Goal: Task Accomplishment & Management: Manage account settings

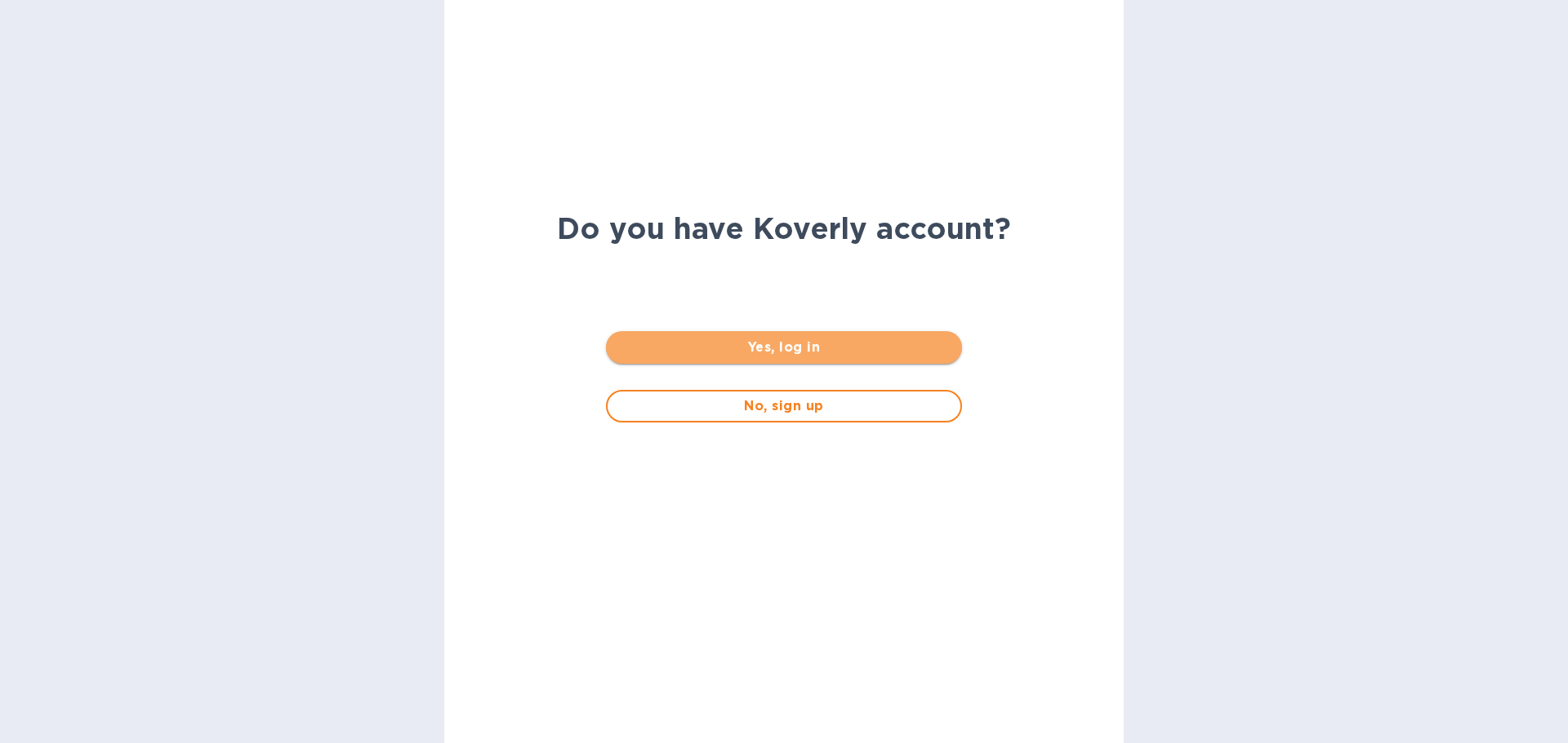
click at [793, 349] on span "Yes, log in" at bounding box center [783, 347] width 329 height 19
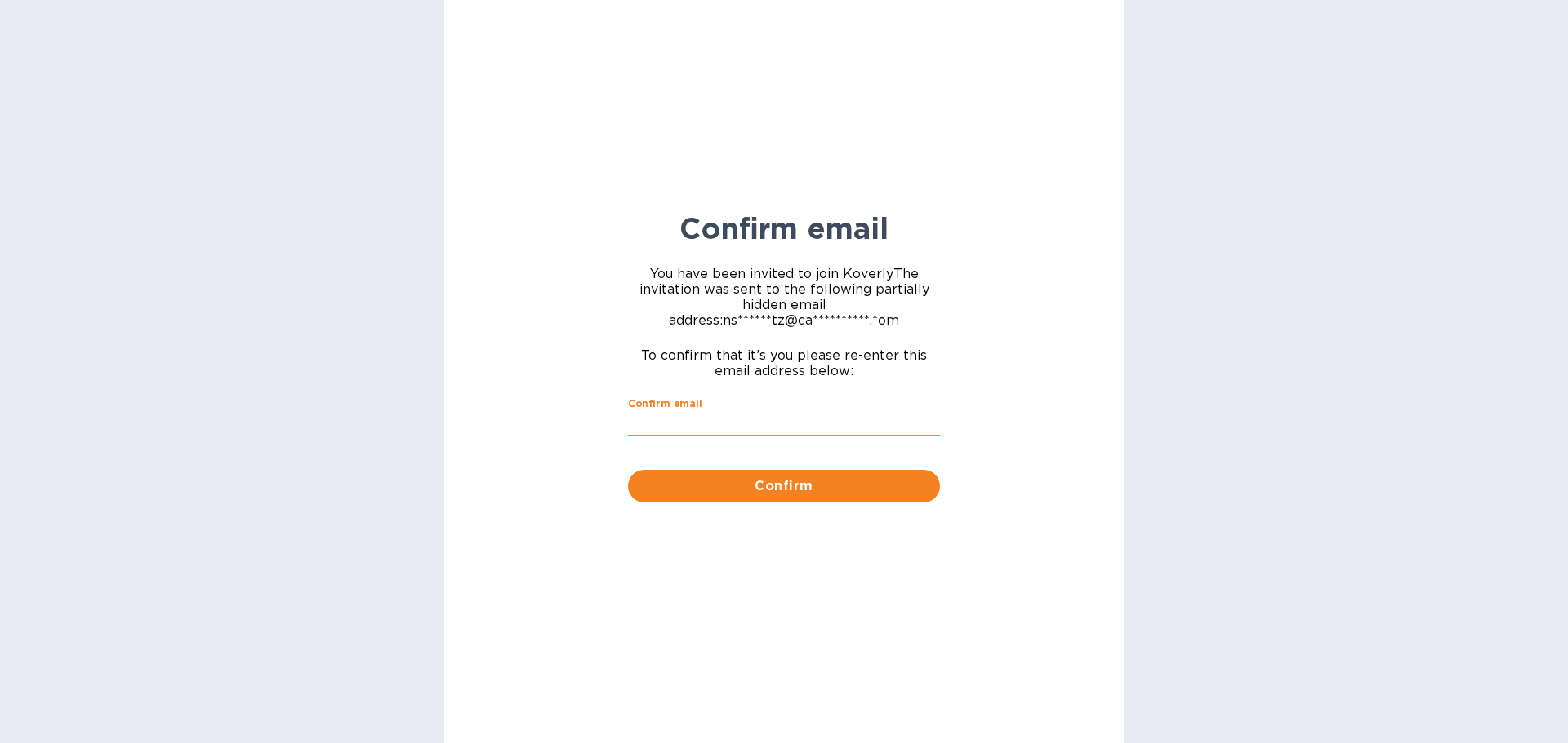
click at [759, 434] on input "Confirm email" at bounding box center [784, 424] width 312 height 25
type input "[EMAIL_ADDRESS][DOMAIN_NAME]"
click at [755, 482] on span "Confirm" at bounding box center [784, 486] width 286 height 19
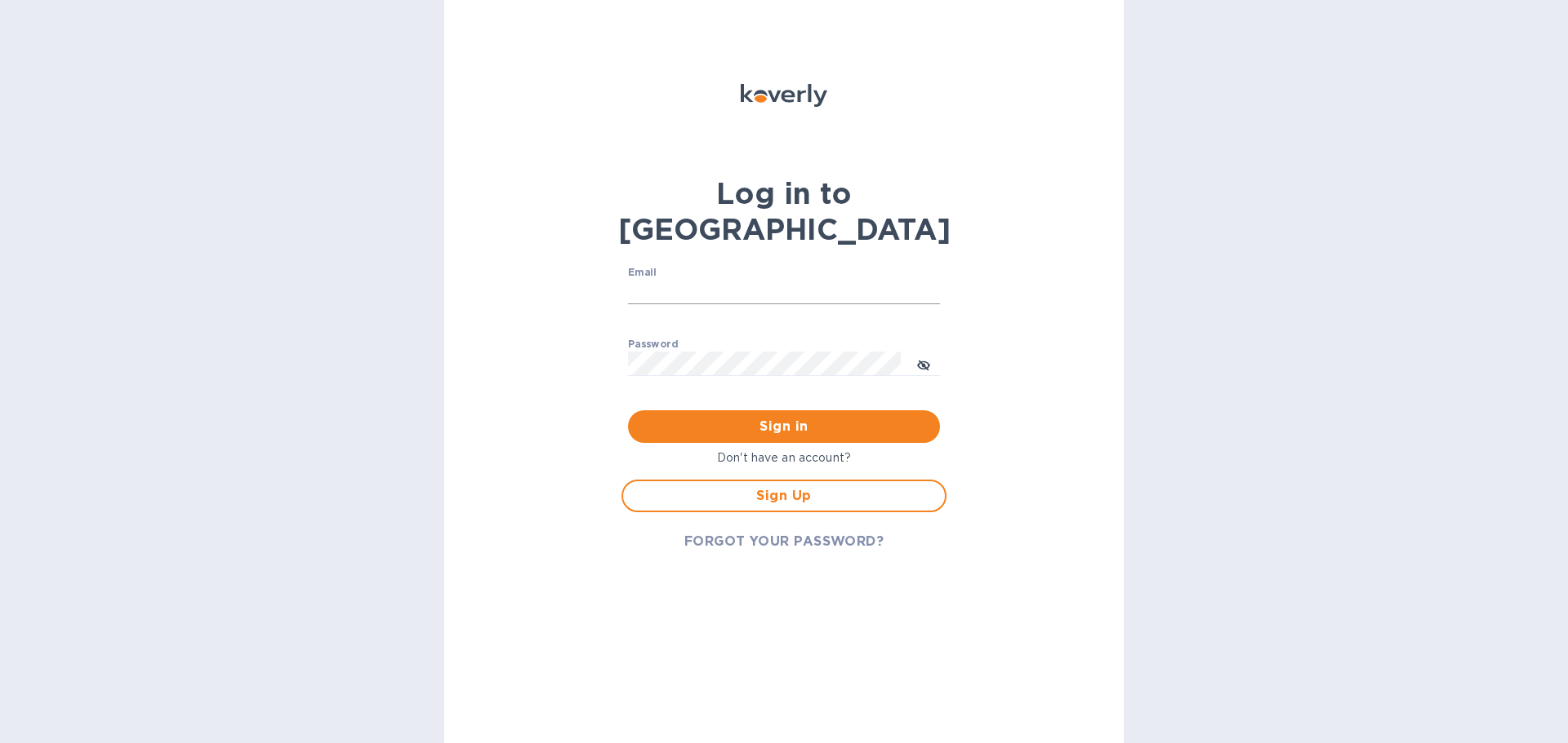
click at [718, 280] on input "Email" at bounding box center [784, 292] width 312 height 25
type input "[EMAIL_ADDRESS][DOMAIN_NAME]"
click at [778, 532] on span "FORGOT YOUR PASSWORD?" at bounding box center [784, 541] width 200 height 19
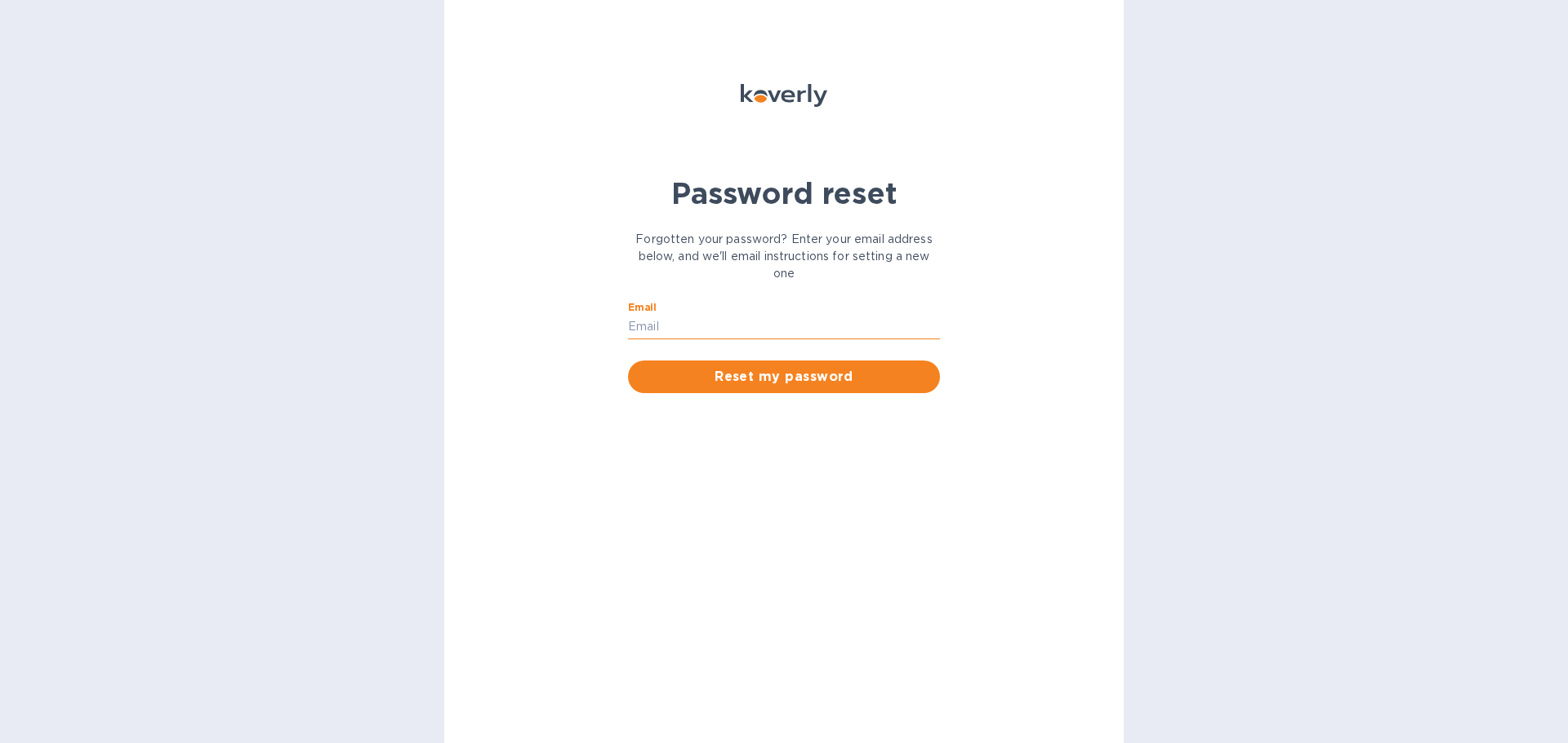
click at [714, 319] on input "Email" at bounding box center [784, 327] width 312 height 25
type input "[EMAIL_ADDRESS][DOMAIN_NAME]"
click at [736, 372] on span "Reset my password" at bounding box center [784, 377] width 286 height 19
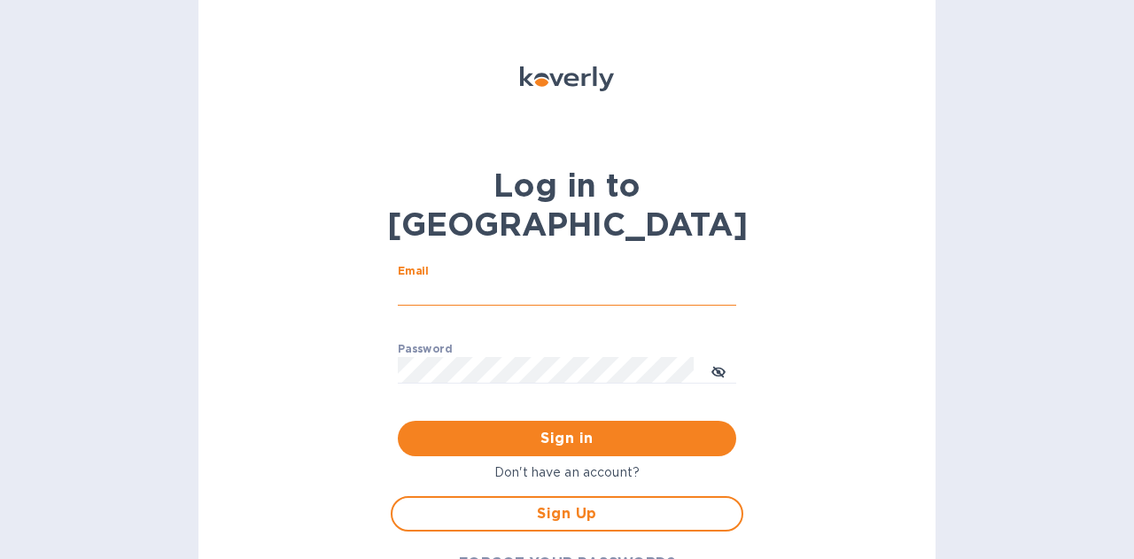
click at [518, 279] on input "Email" at bounding box center [567, 292] width 339 height 27
type input "[EMAIL_ADDRESS][DOMAIN_NAME]"
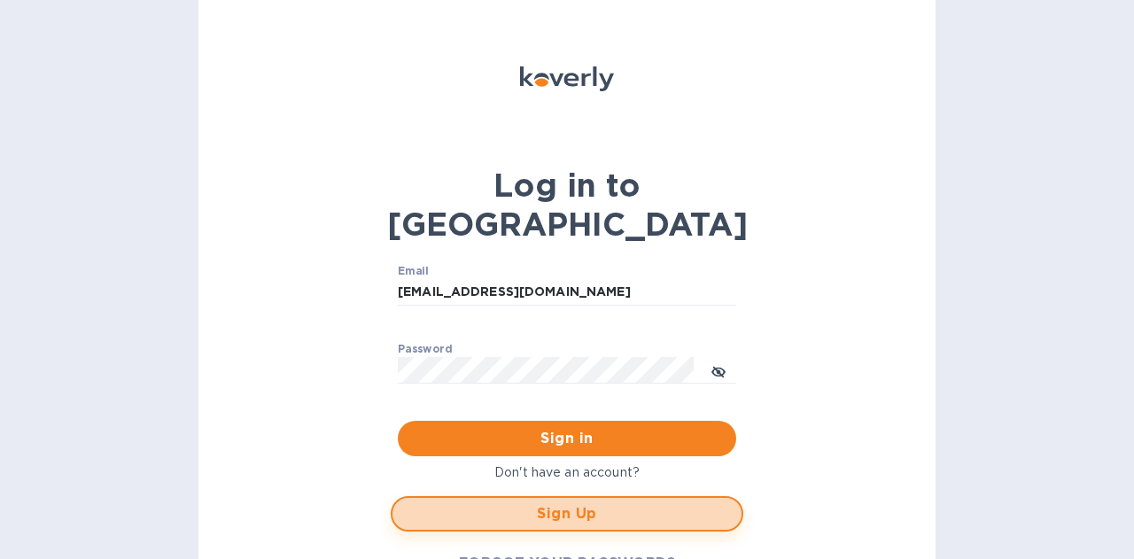
click at [573, 503] on span "Sign Up" at bounding box center [567, 513] width 321 height 21
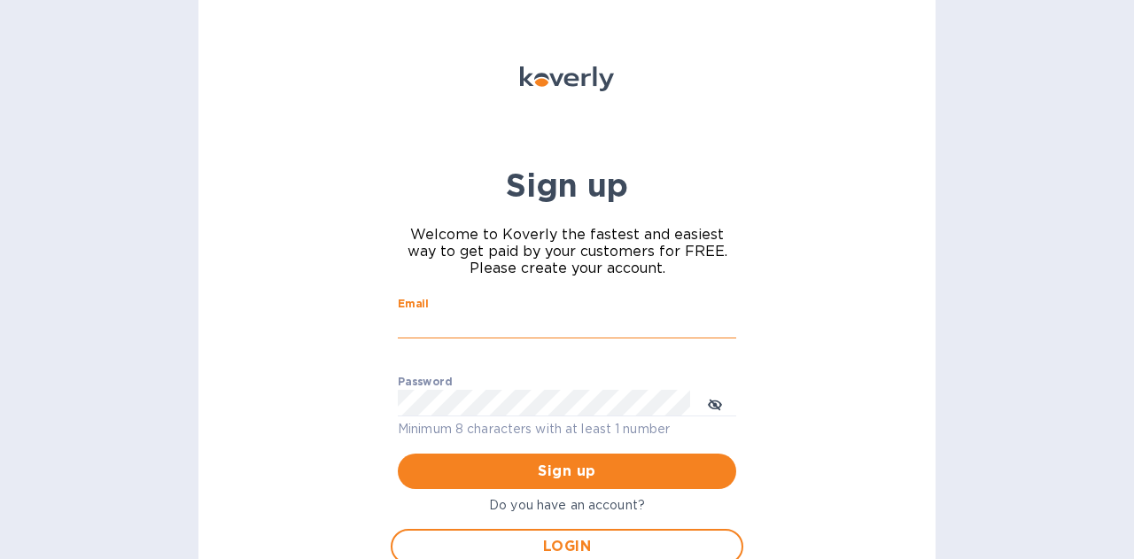
click at [545, 323] on input "Email" at bounding box center [567, 325] width 339 height 27
type input "[EMAIL_ADDRESS][DOMAIN_NAME]"
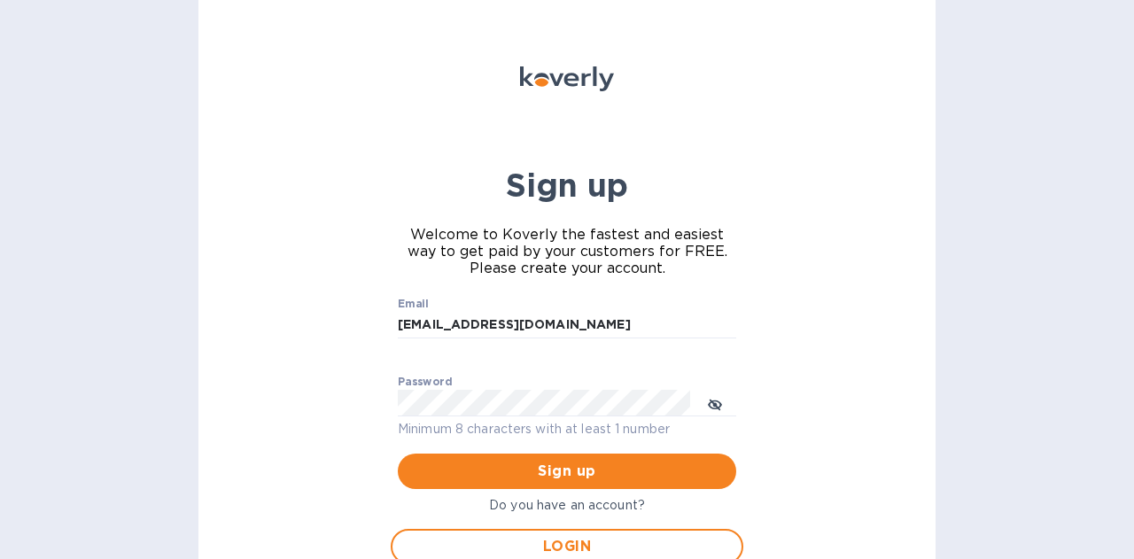
click at [296, 407] on div "Sign up Welcome to Koverly the fastest and easiest way to get paid by your cust…" at bounding box center [567, 279] width 737 height 559
click at [489, 478] on span "Sign up" at bounding box center [567, 471] width 310 height 21
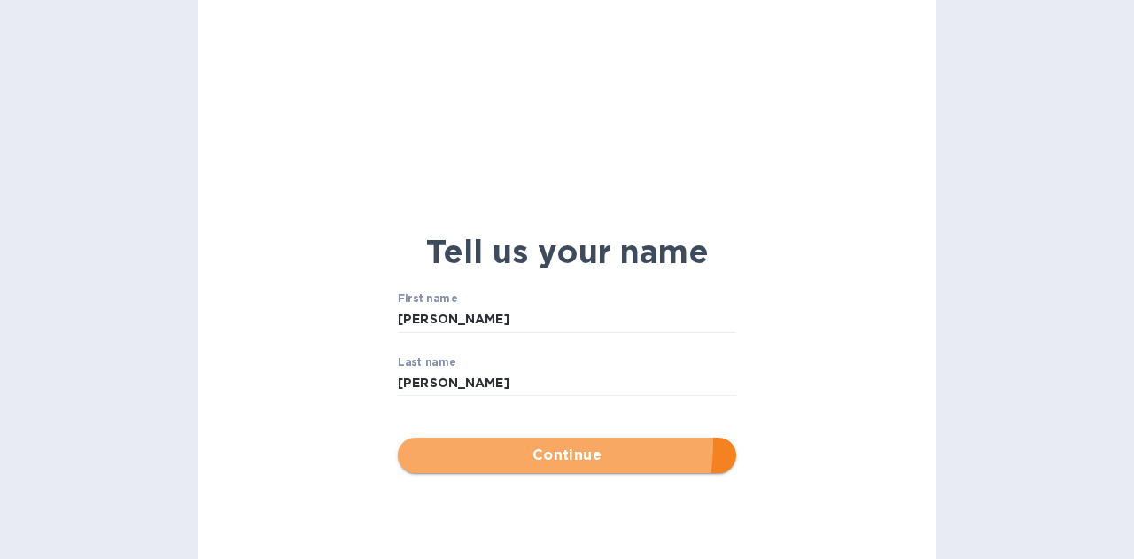
click at [515, 442] on button "Continue" at bounding box center [567, 455] width 339 height 35
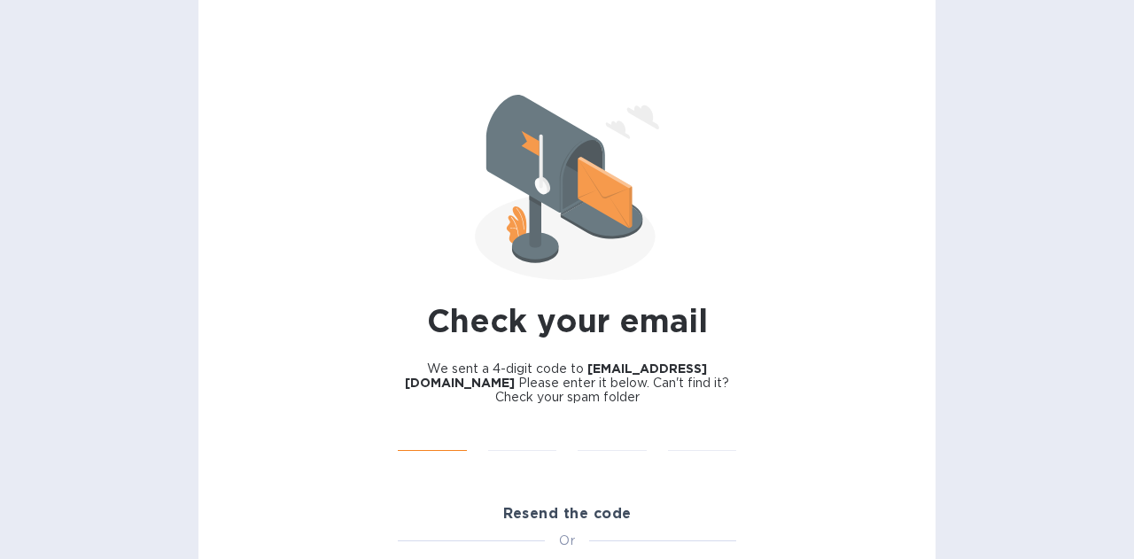
click at [418, 432] on input "text" at bounding box center [432, 438] width 69 height 27
type input "1"
type input "5"
type input "3"
type input "9"
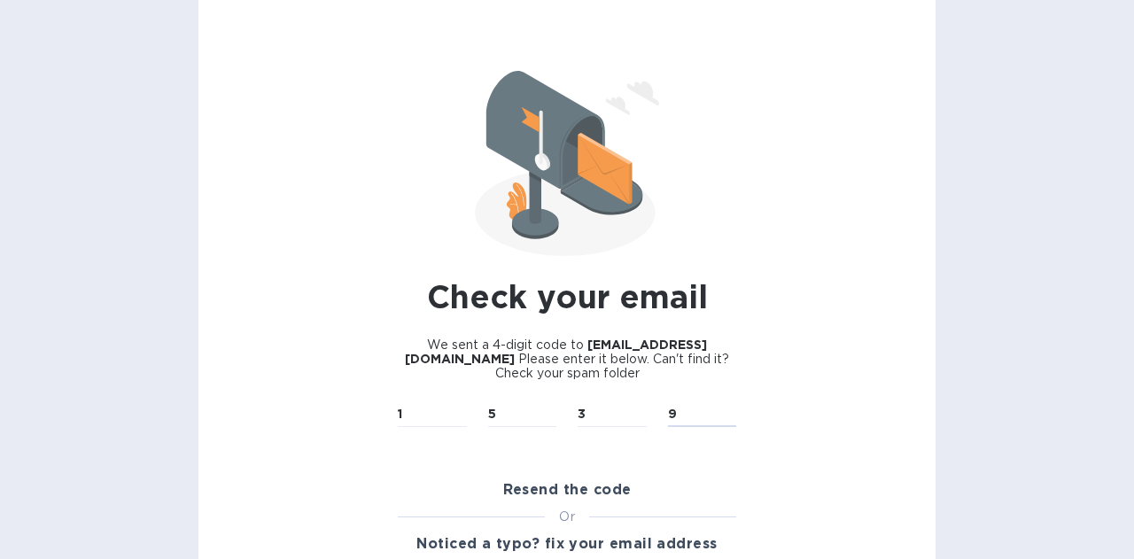
scroll to position [37, 0]
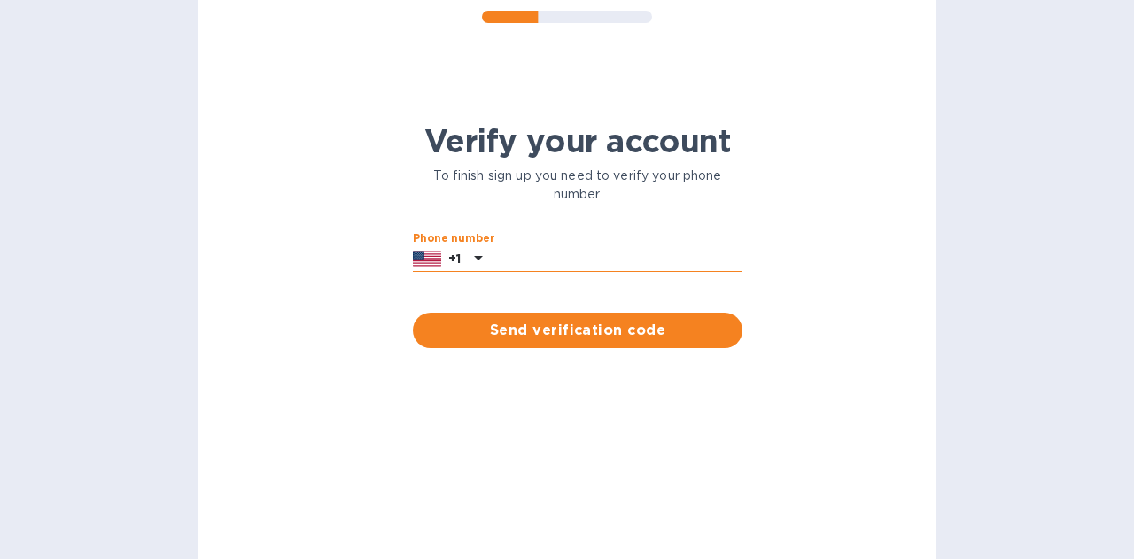
click at [598, 263] on input "text" at bounding box center [615, 259] width 253 height 27
type input "4043190210"
click at [626, 338] on span "Send verification code" at bounding box center [577, 330] width 301 height 21
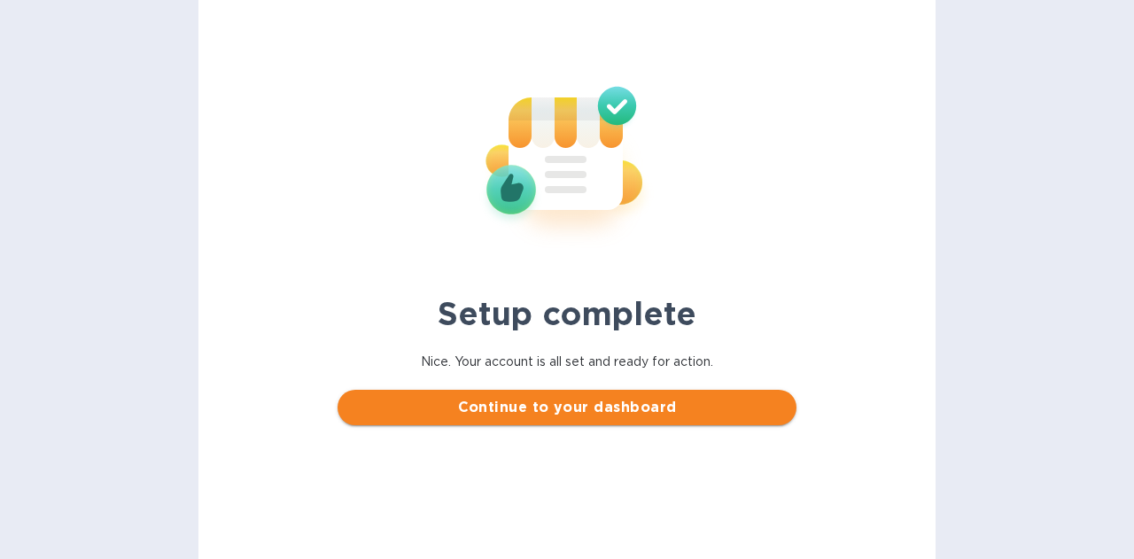
click at [559, 409] on span "Continue to your dashboard" at bounding box center [567, 407] width 430 height 21
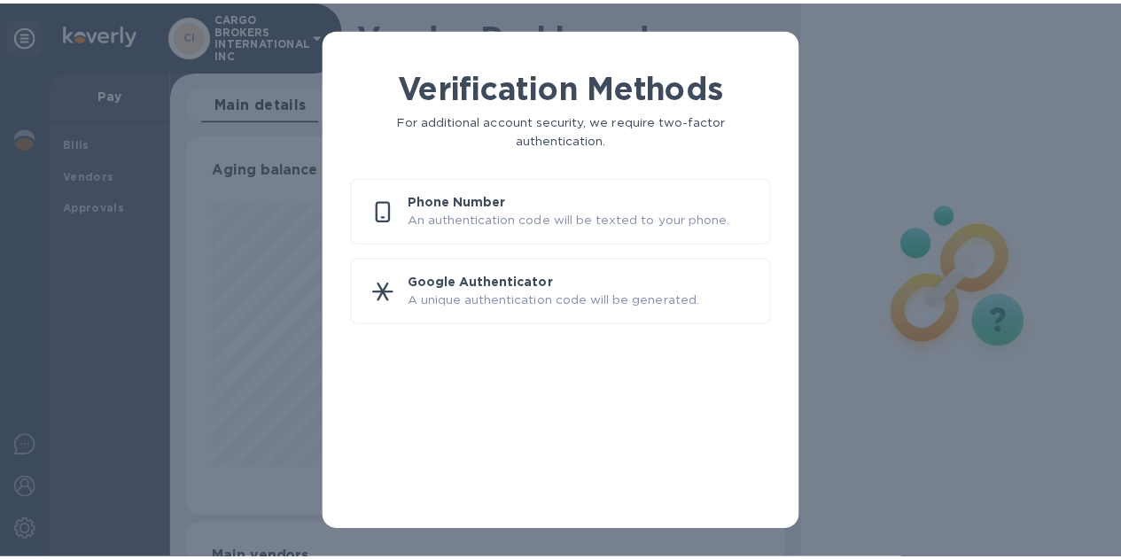
scroll to position [383, 599]
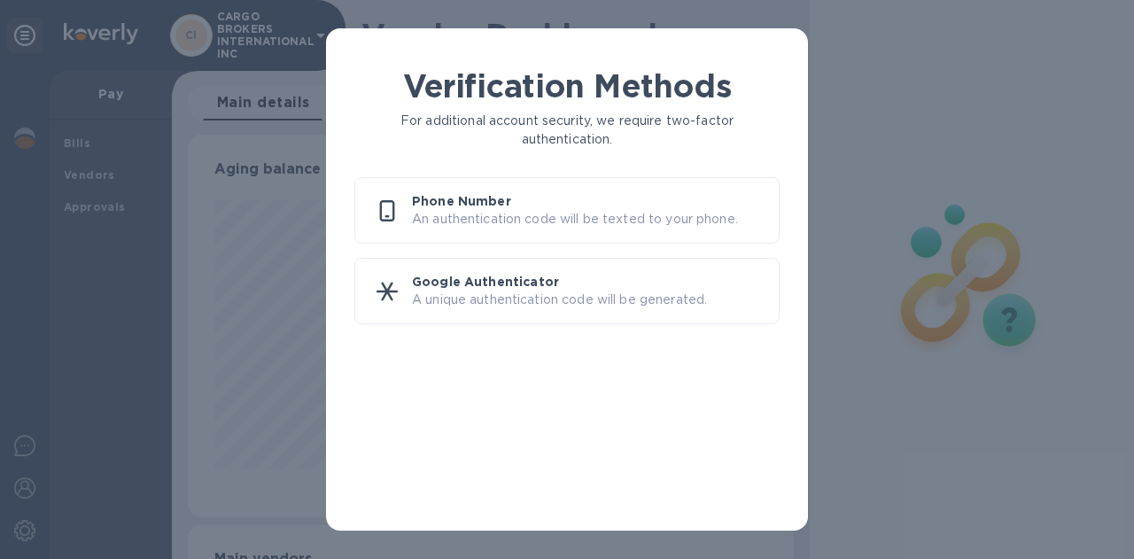
click at [561, 208] on p "Phone Number" at bounding box center [588, 201] width 353 height 18
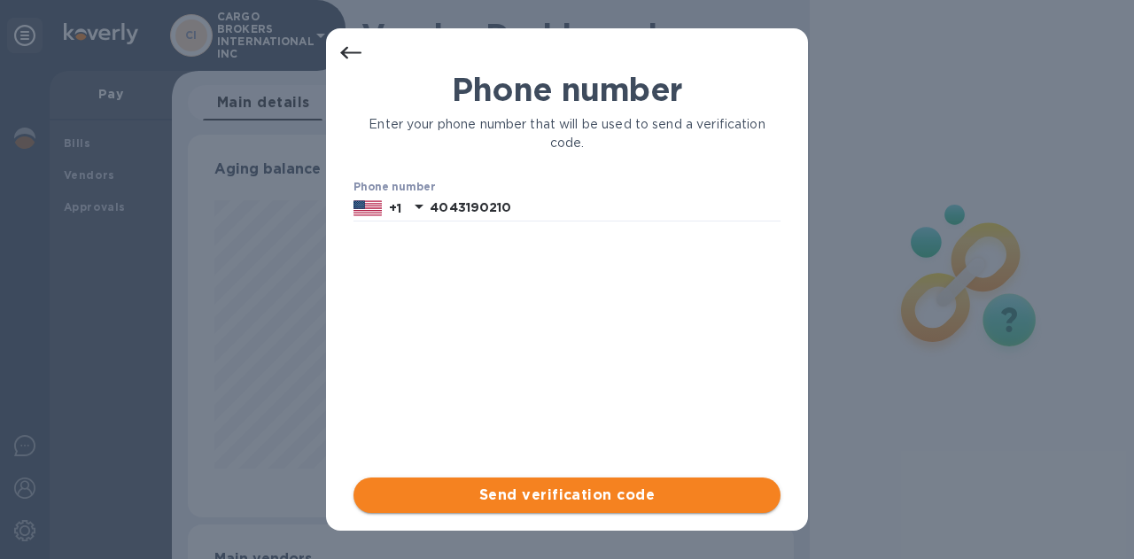
click at [608, 492] on span "Send verification code" at bounding box center [567, 495] width 399 height 21
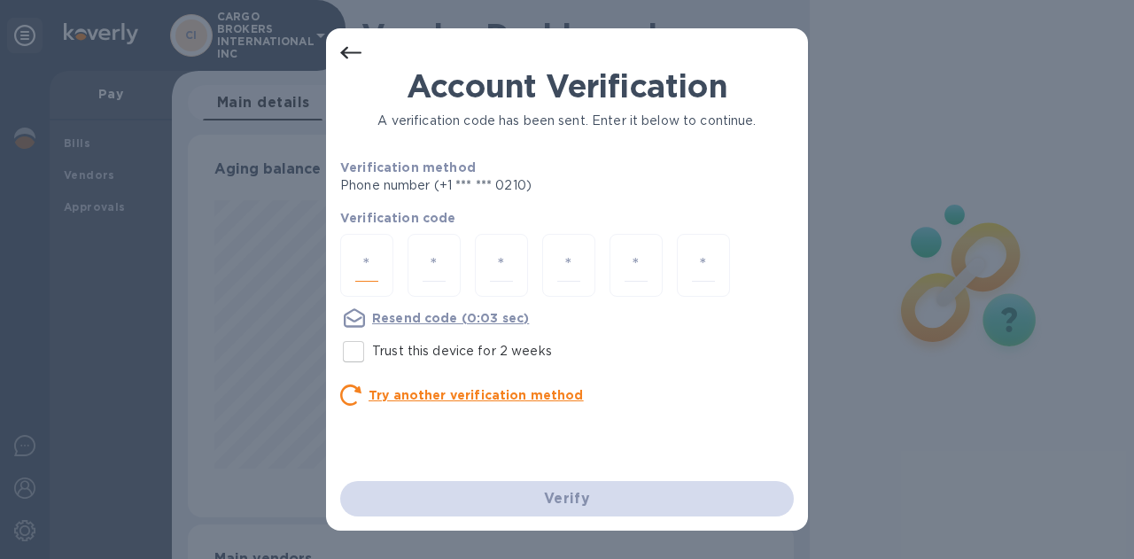
click at [362, 250] on input "number" at bounding box center [366, 265] width 23 height 33
type input "4"
type input "8"
type input "1"
type input "2"
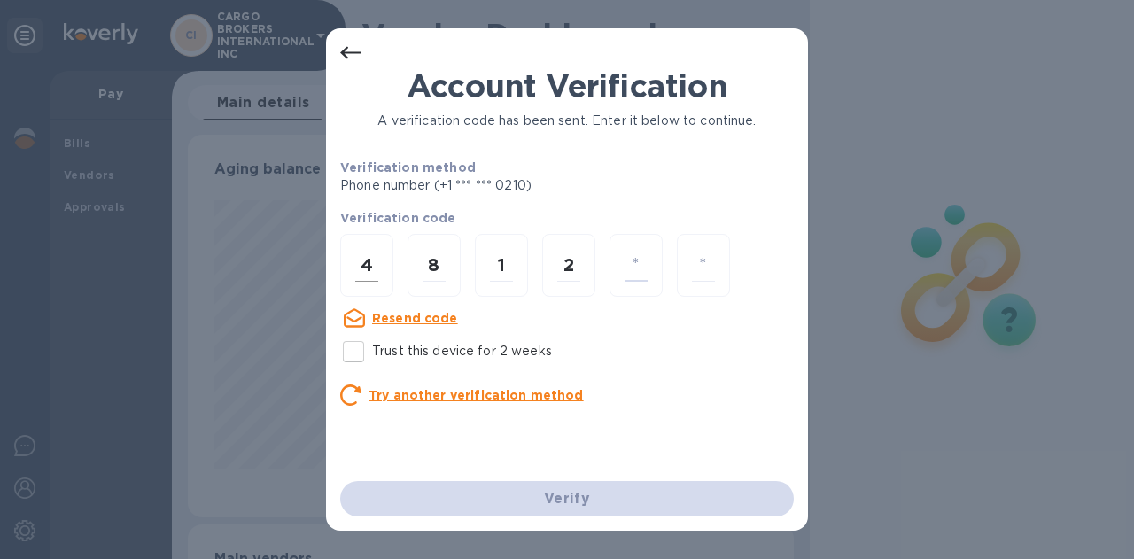
type input "5"
type input "3"
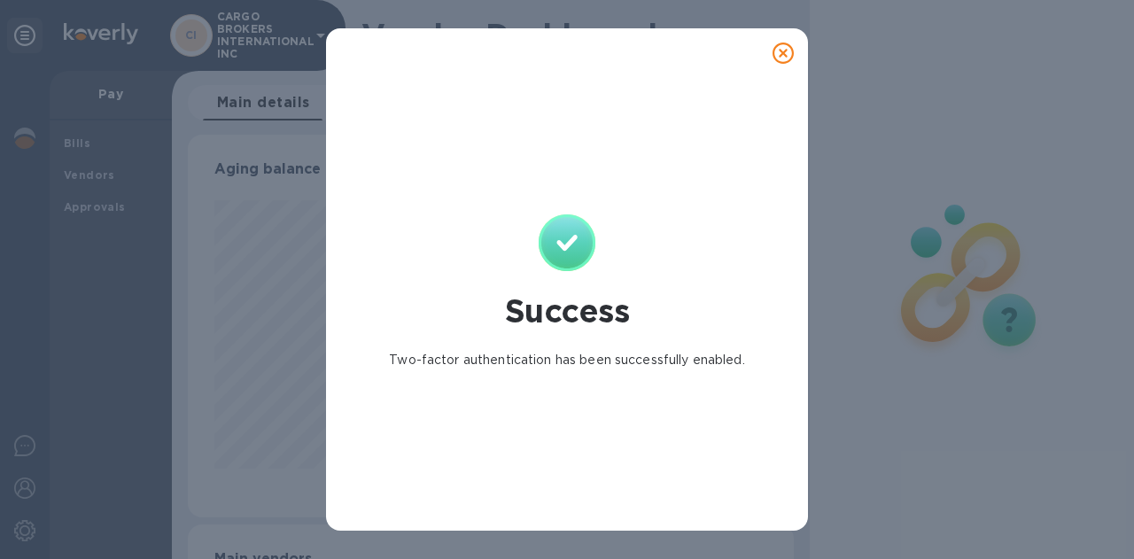
click at [778, 52] on icon at bounding box center [783, 53] width 21 height 21
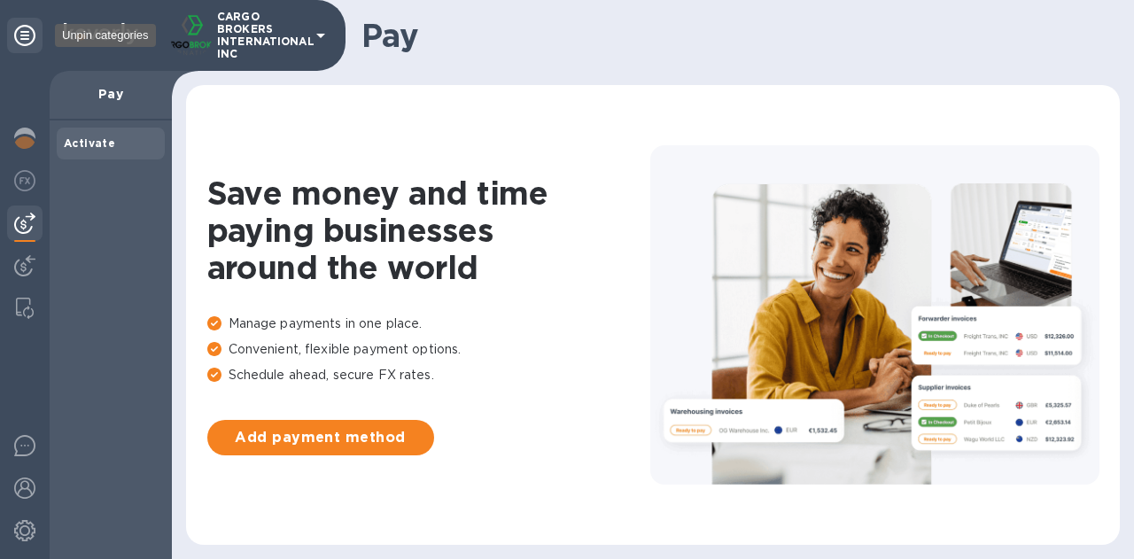
click at [14, 31] on icon at bounding box center [24, 35] width 21 height 21
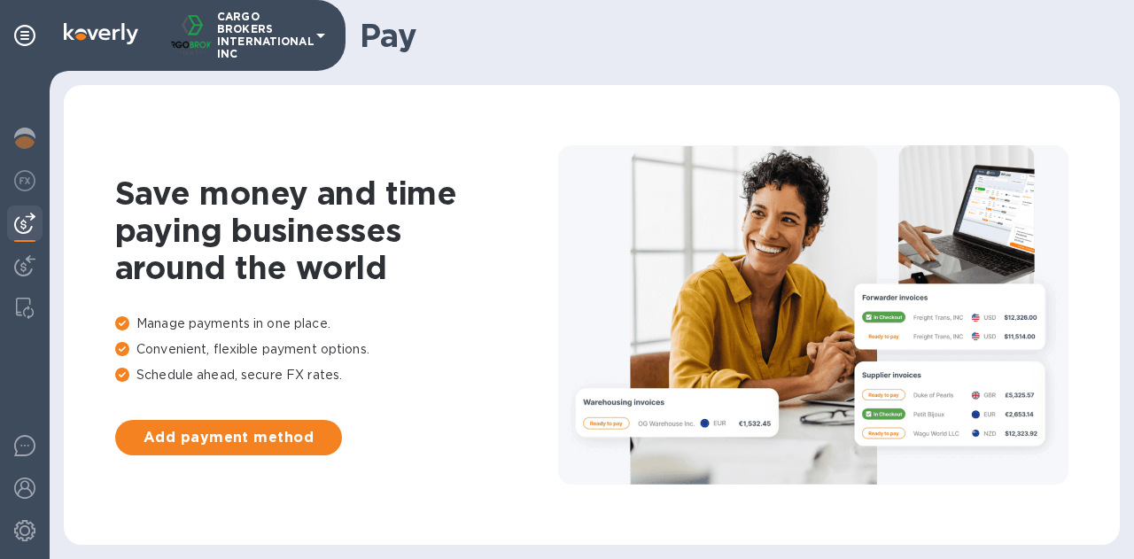
click at [279, 42] on p "CARGO BROKERS INTERNATIONAL INC" at bounding box center [261, 36] width 89 height 50
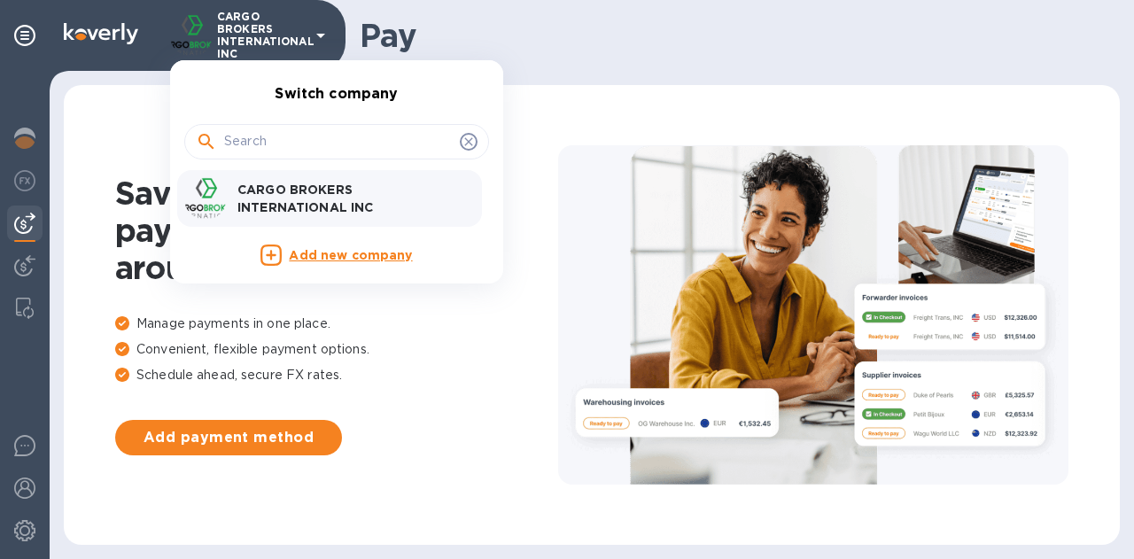
click at [27, 147] on div at bounding box center [567, 279] width 1134 height 559
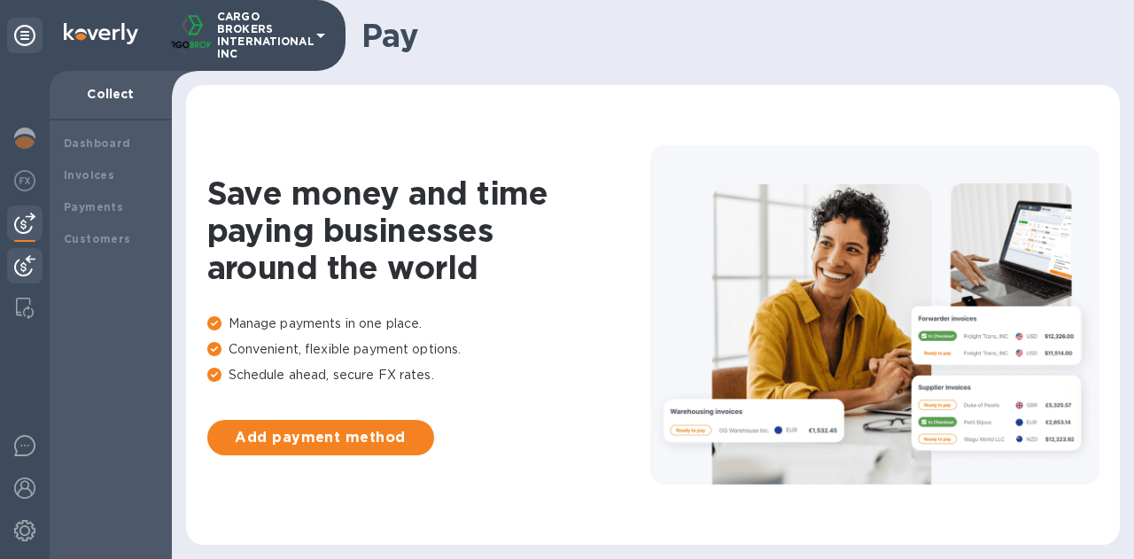
click at [25, 261] on img at bounding box center [24, 265] width 21 height 21
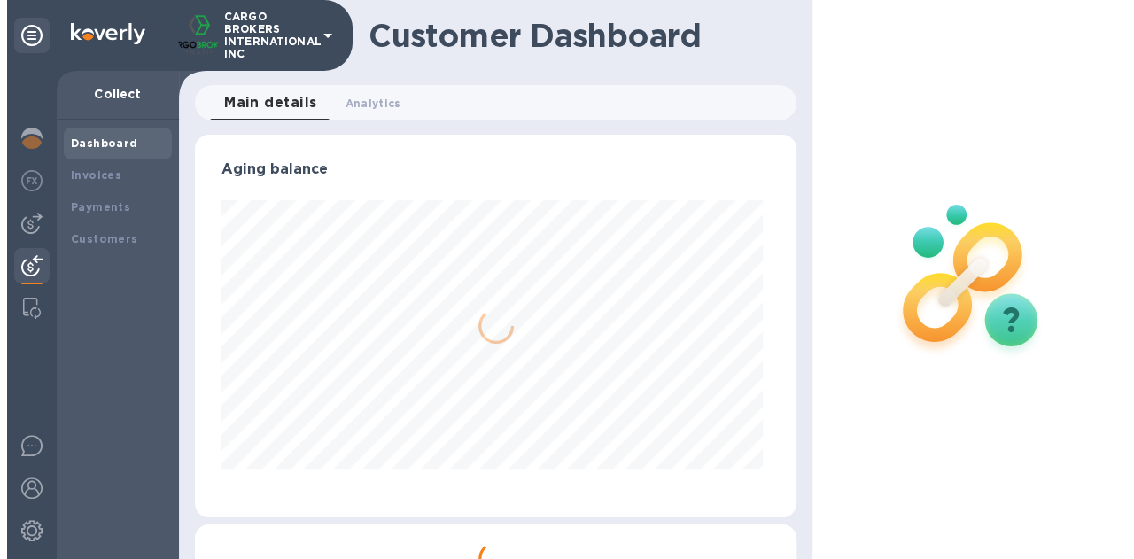
scroll to position [383, 594]
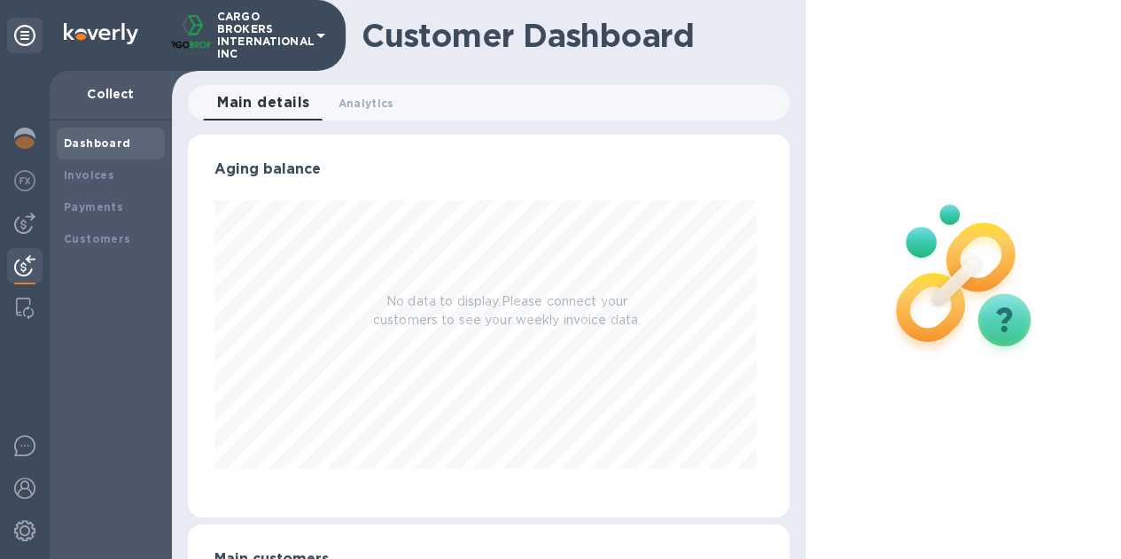
click at [110, 145] on b "Dashboard" at bounding box center [97, 142] width 67 height 13
click at [92, 175] on b "Invoices" at bounding box center [89, 174] width 51 height 13
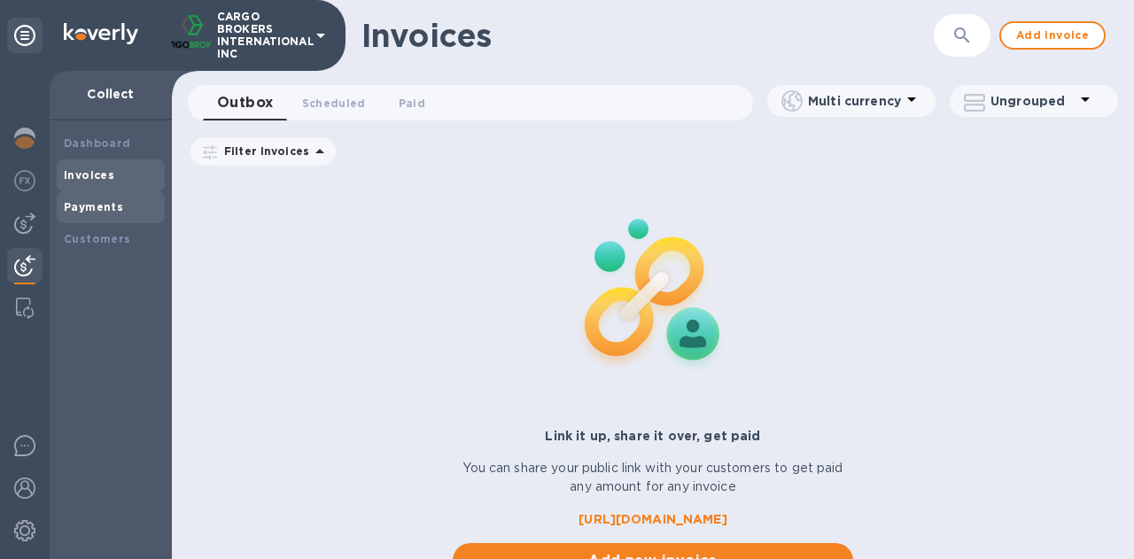
click at [94, 215] on div "Payments" at bounding box center [111, 208] width 94 height 18
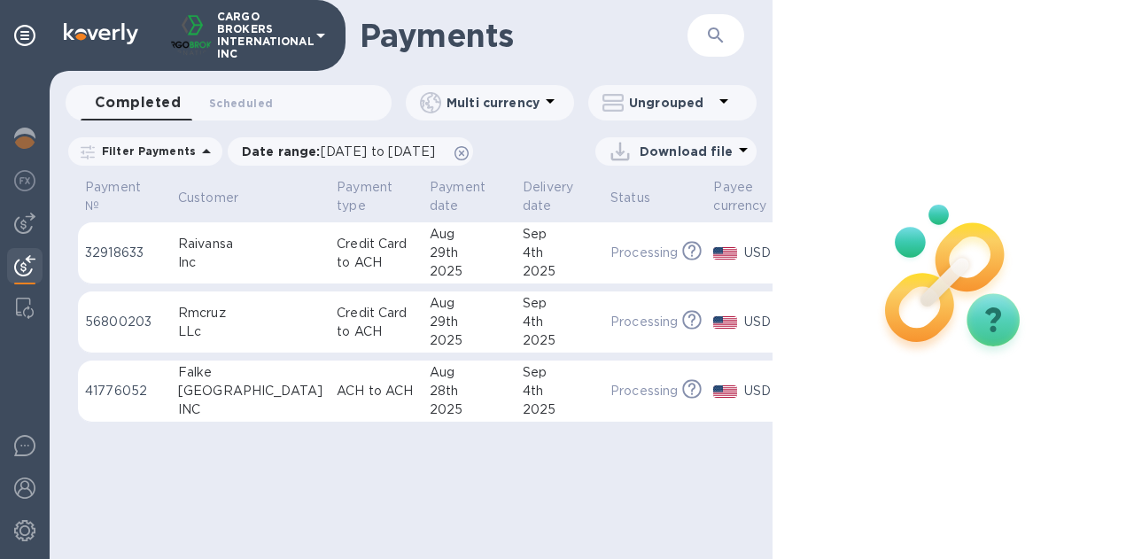
click at [1102, 243] on div at bounding box center [954, 280] width 302 height 238
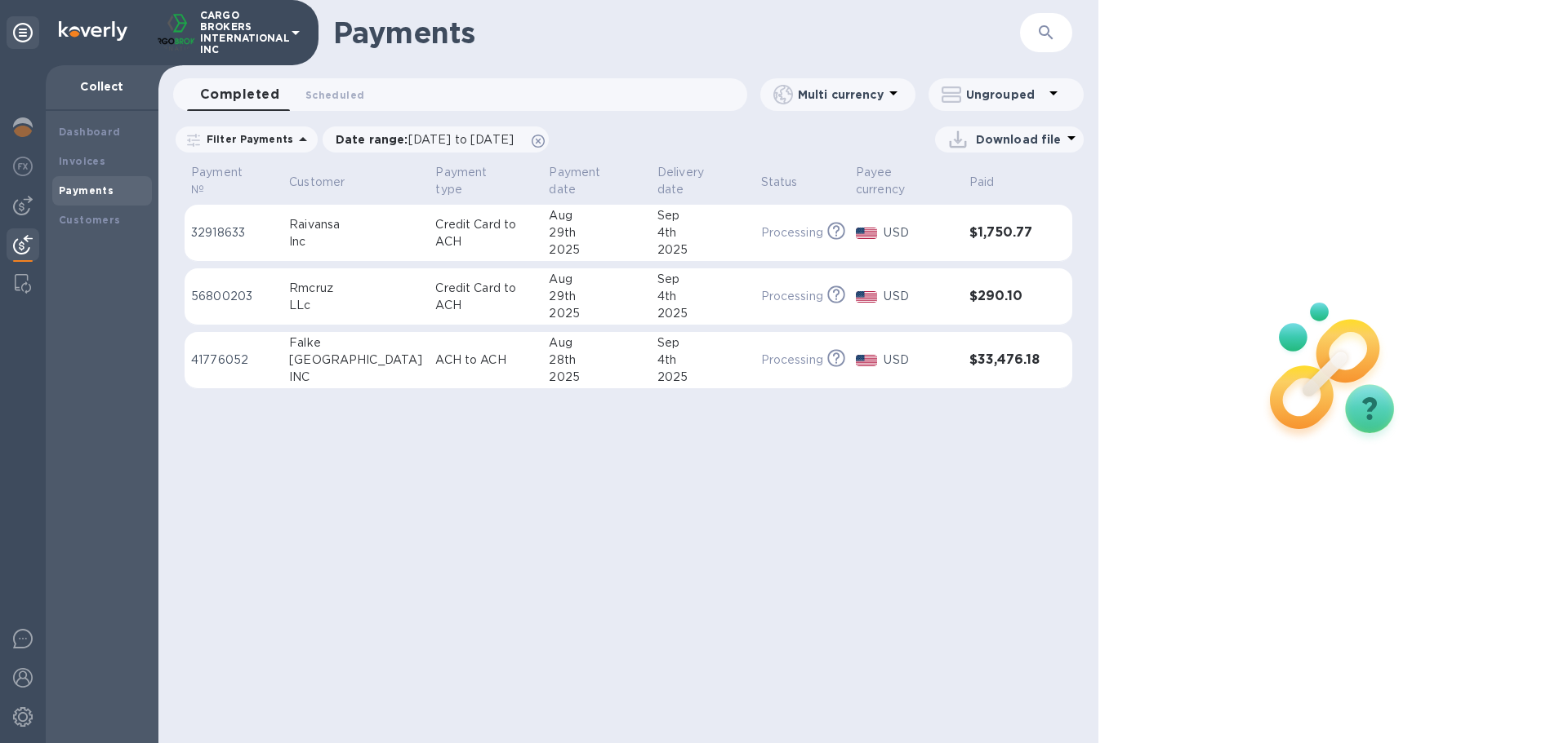
click at [286, 31] on icon at bounding box center [295, 32] width 19 height 19
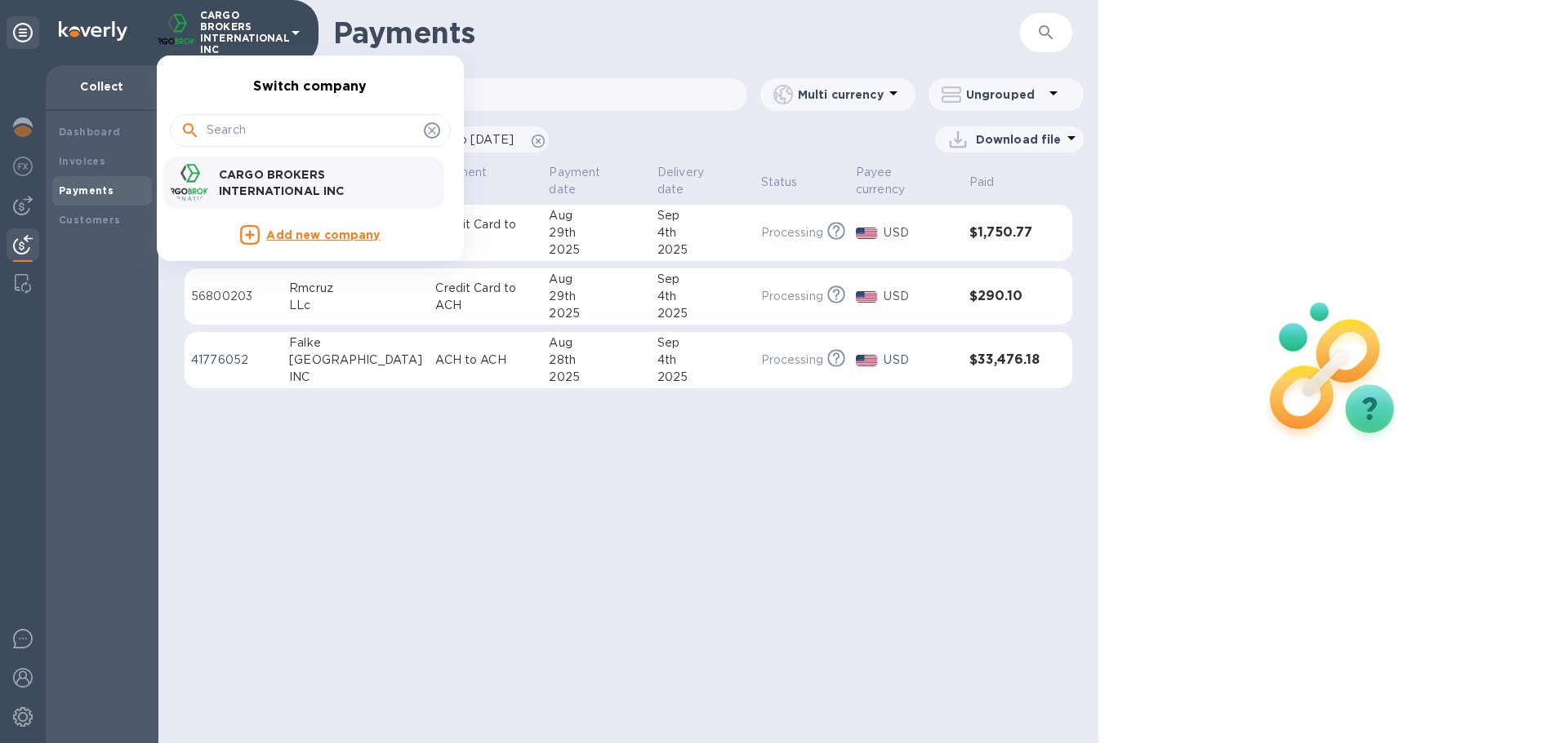
click at [25, 514] on div at bounding box center [784, 371] width 1568 height 743
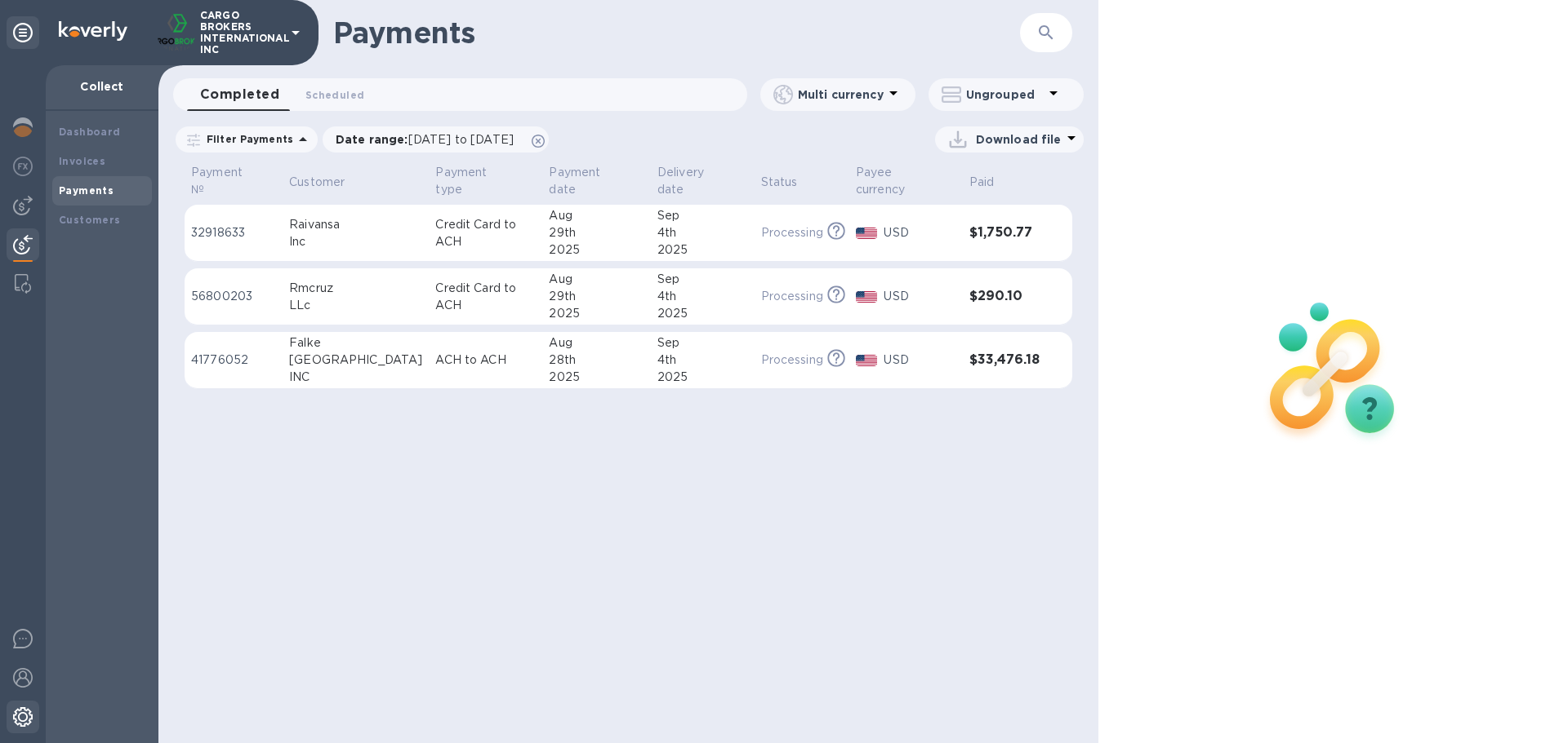
click at [22, 514] on img at bounding box center [22, 716] width 19 height 19
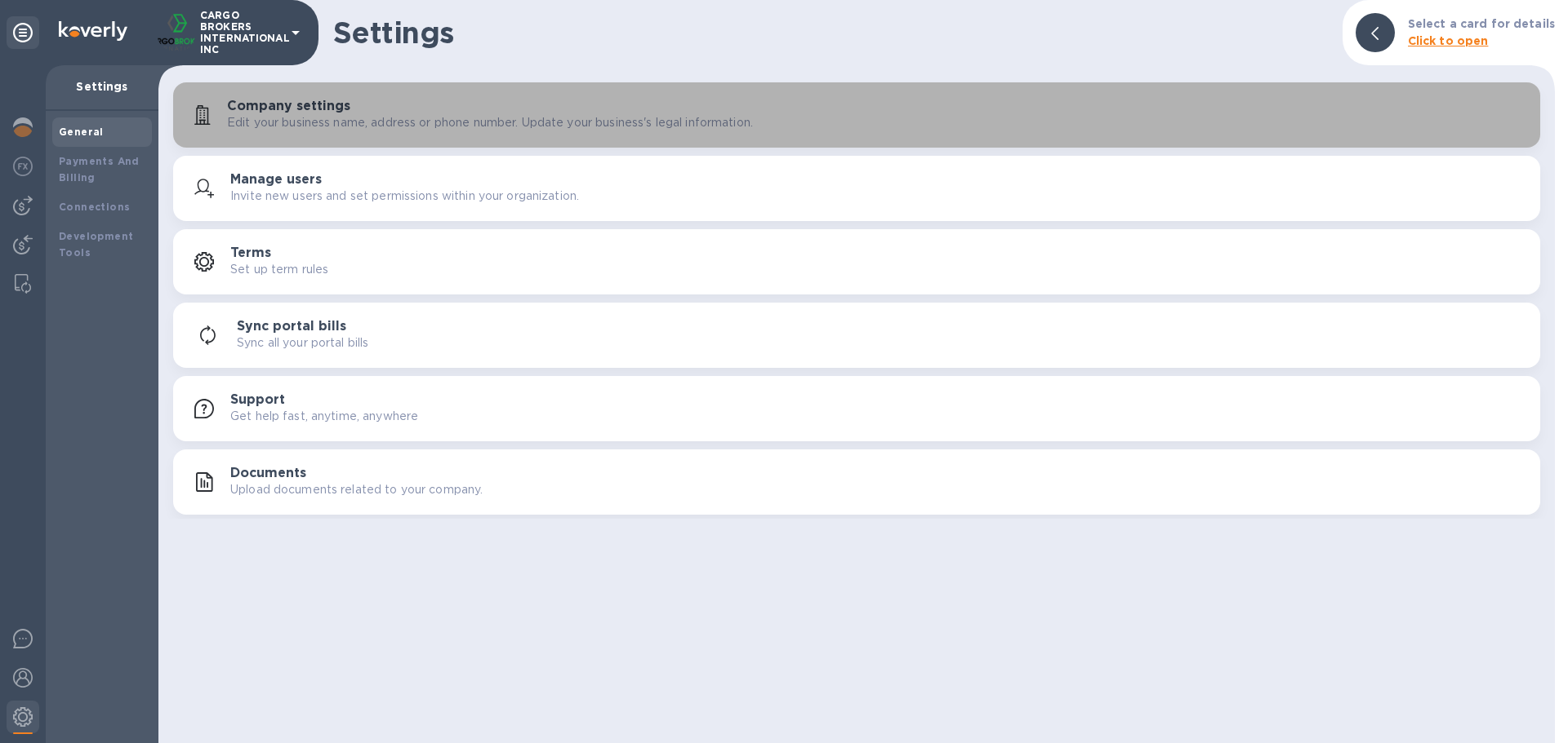
click at [432, 125] on p "Edit your business name, address or phone number. Update your business's legal …" at bounding box center [489, 122] width 526 height 17
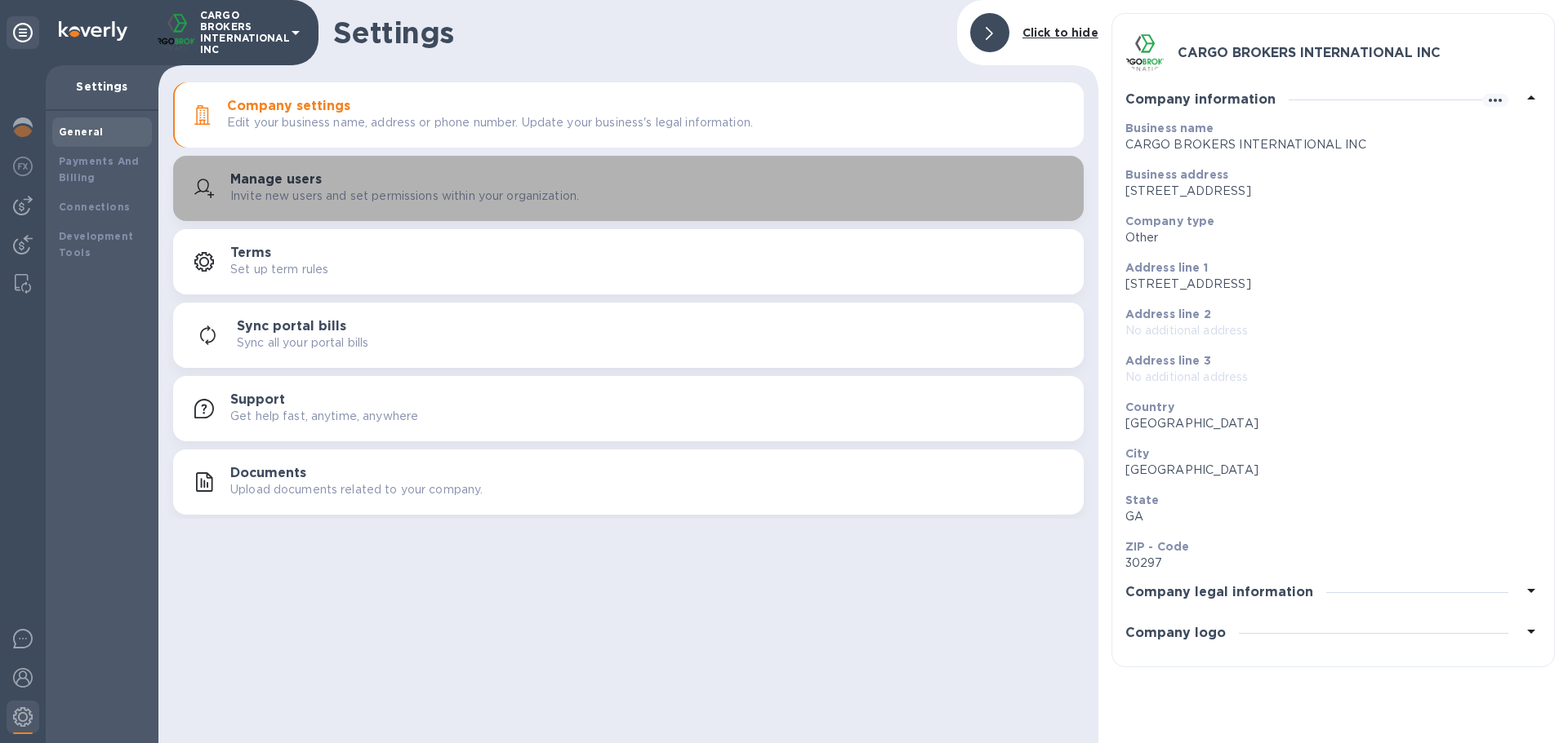
click at [426, 188] on p "Invite new users and set permissions within your organization." at bounding box center [404, 196] width 348 height 17
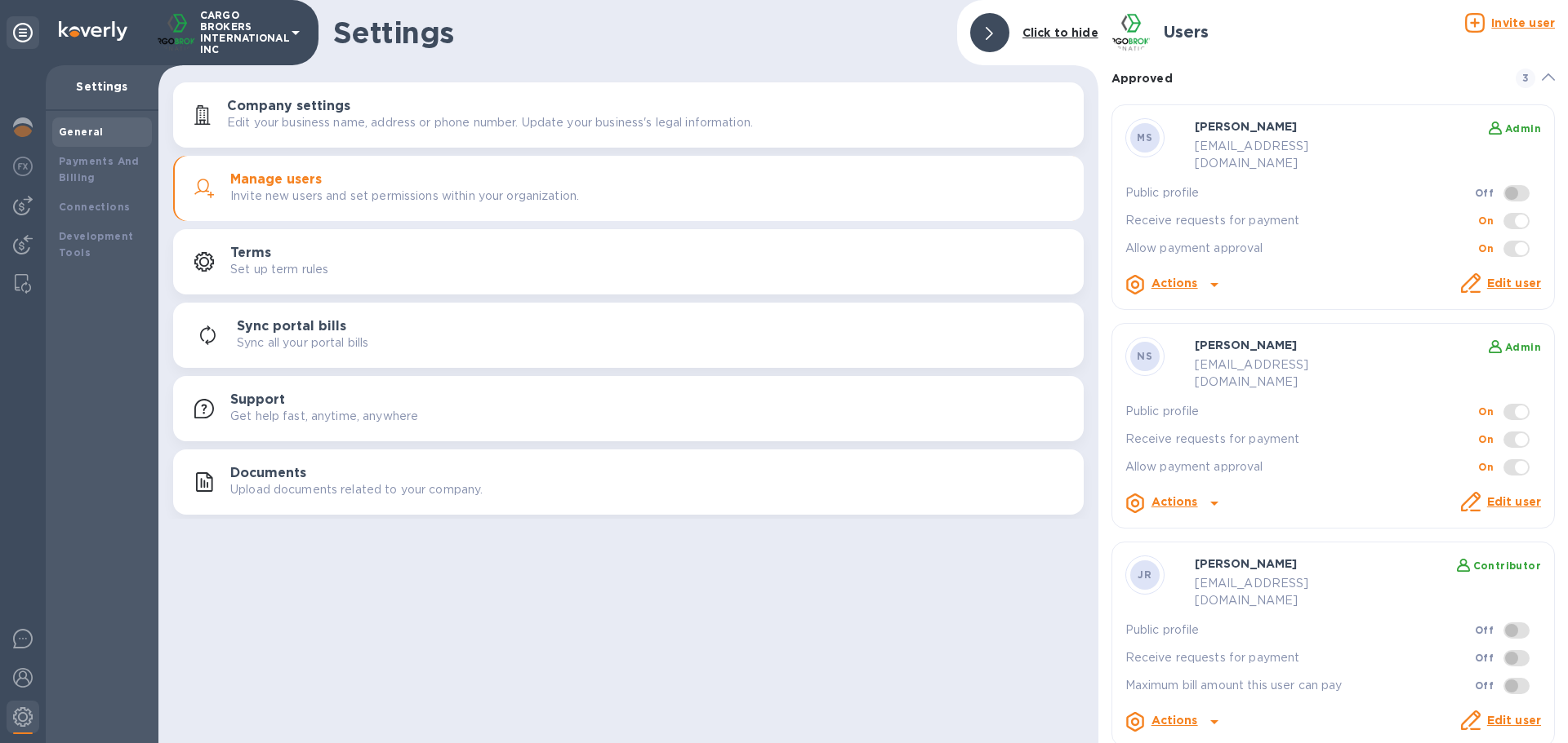
click at [1045, 403] on p "Public profile" at bounding box center [1302, 412] width 354 height 17
click at [1045, 495] on b "Actions" at bounding box center [1175, 502] width 47 height 13
click at [1045, 514] on div at bounding box center [784, 371] width 1568 height 743
click at [1045, 514] on link "Edit user" at bounding box center [1514, 720] width 53 height 13
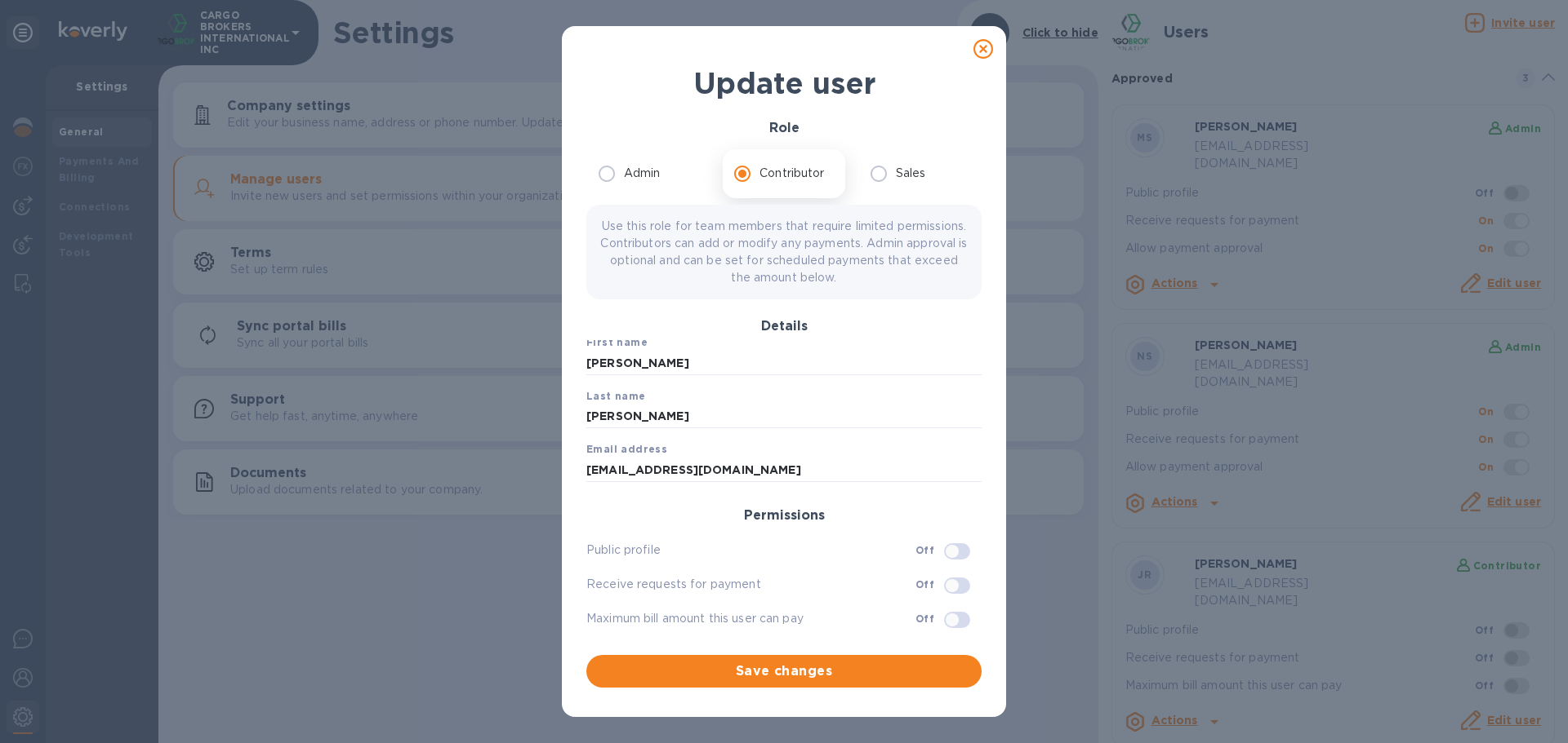
scroll to position [6, 0]
click at [989, 48] on icon at bounding box center [982, 49] width 19 height 19
radio input "true"
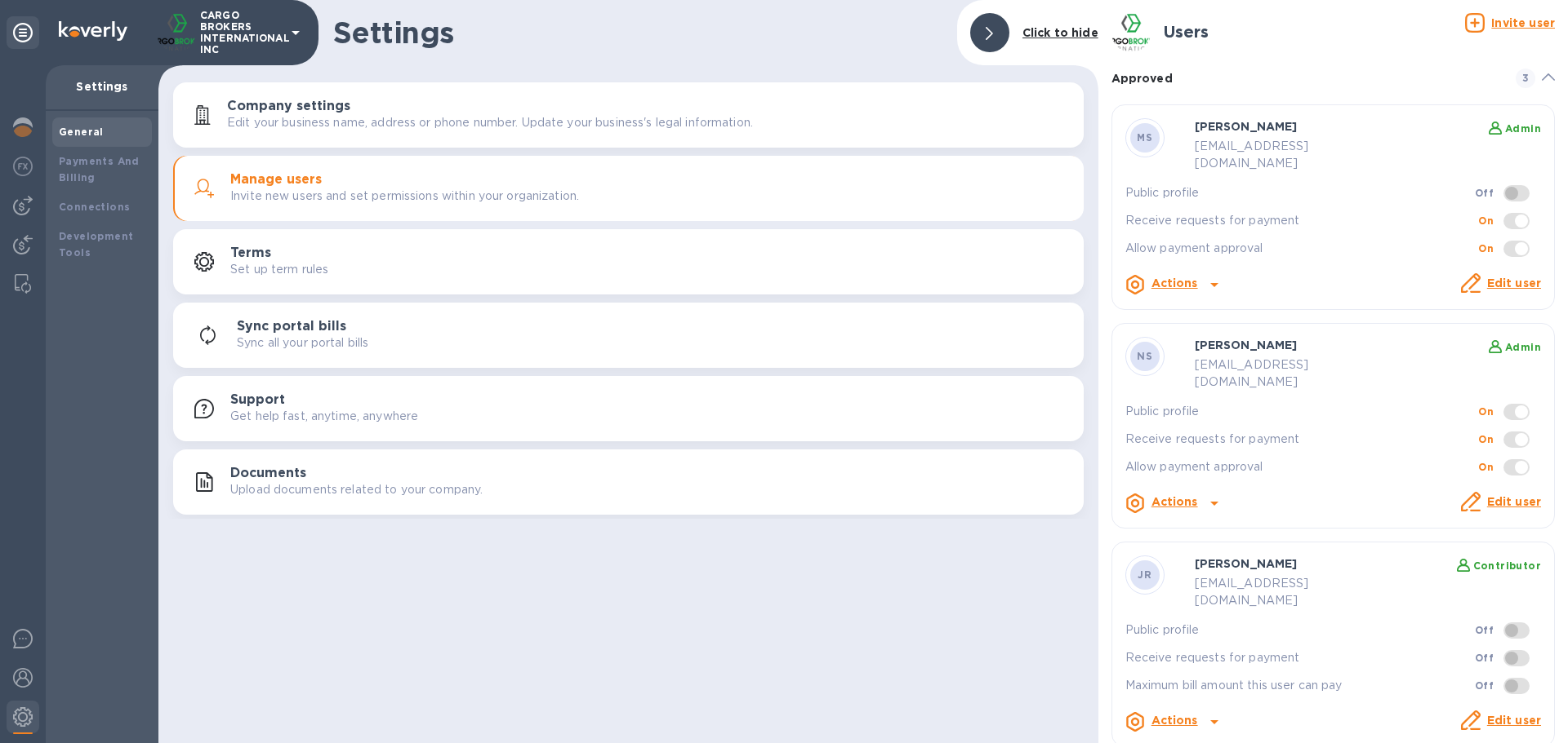
click at [1045, 404] on span at bounding box center [1516, 412] width 26 height 17
click at [1045, 495] on link "Edit user" at bounding box center [1514, 502] width 53 height 13
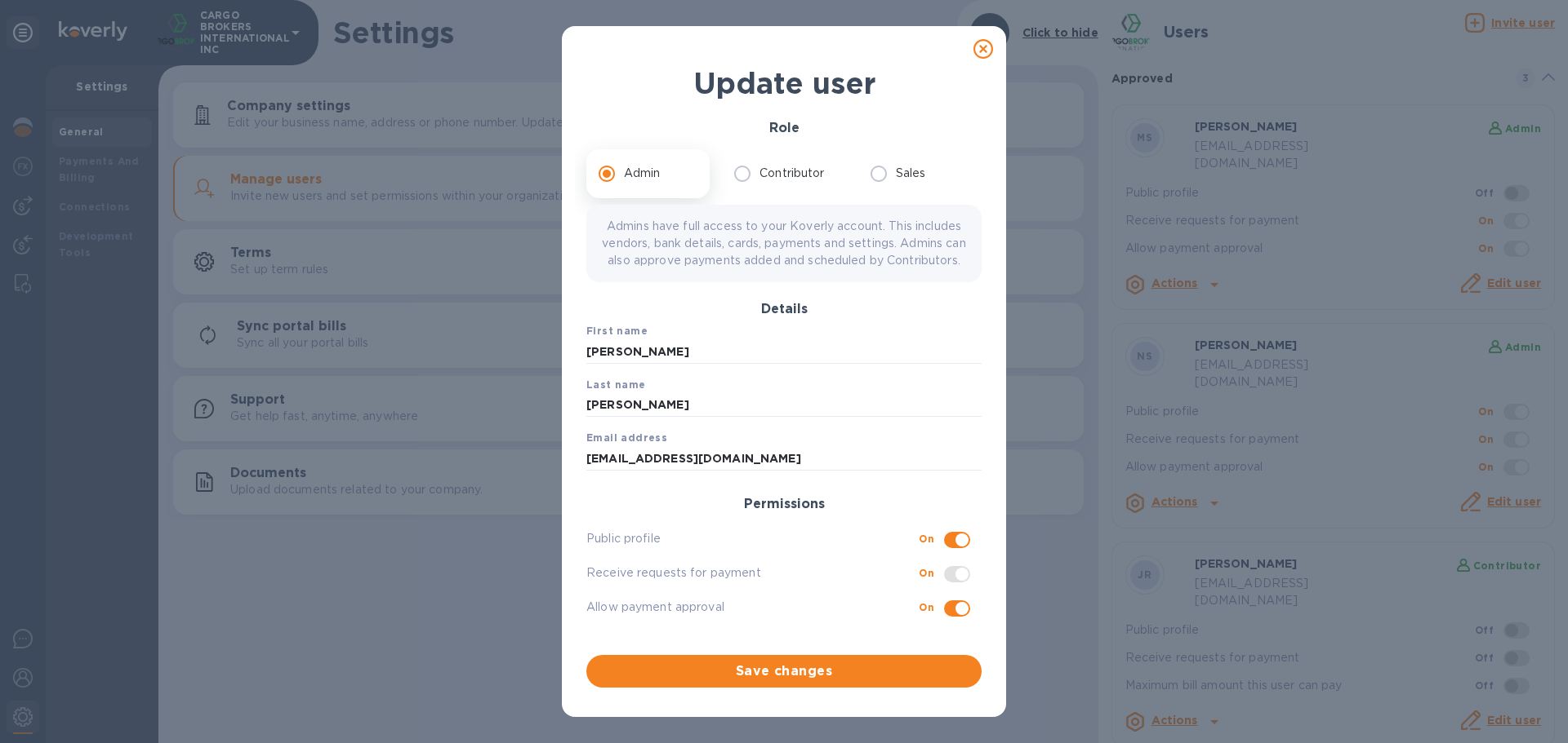
click at [953, 514] on input "checkbox" at bounding box center [962, 540] width 83 height 28
click at [952, 514] on input "checkbox" at bounding box center [952, 540] width 83 height 28
click at [953, 514] on input "checkbox" at bounding box center [962, 540] width 83 height 28
checkbox input "false"
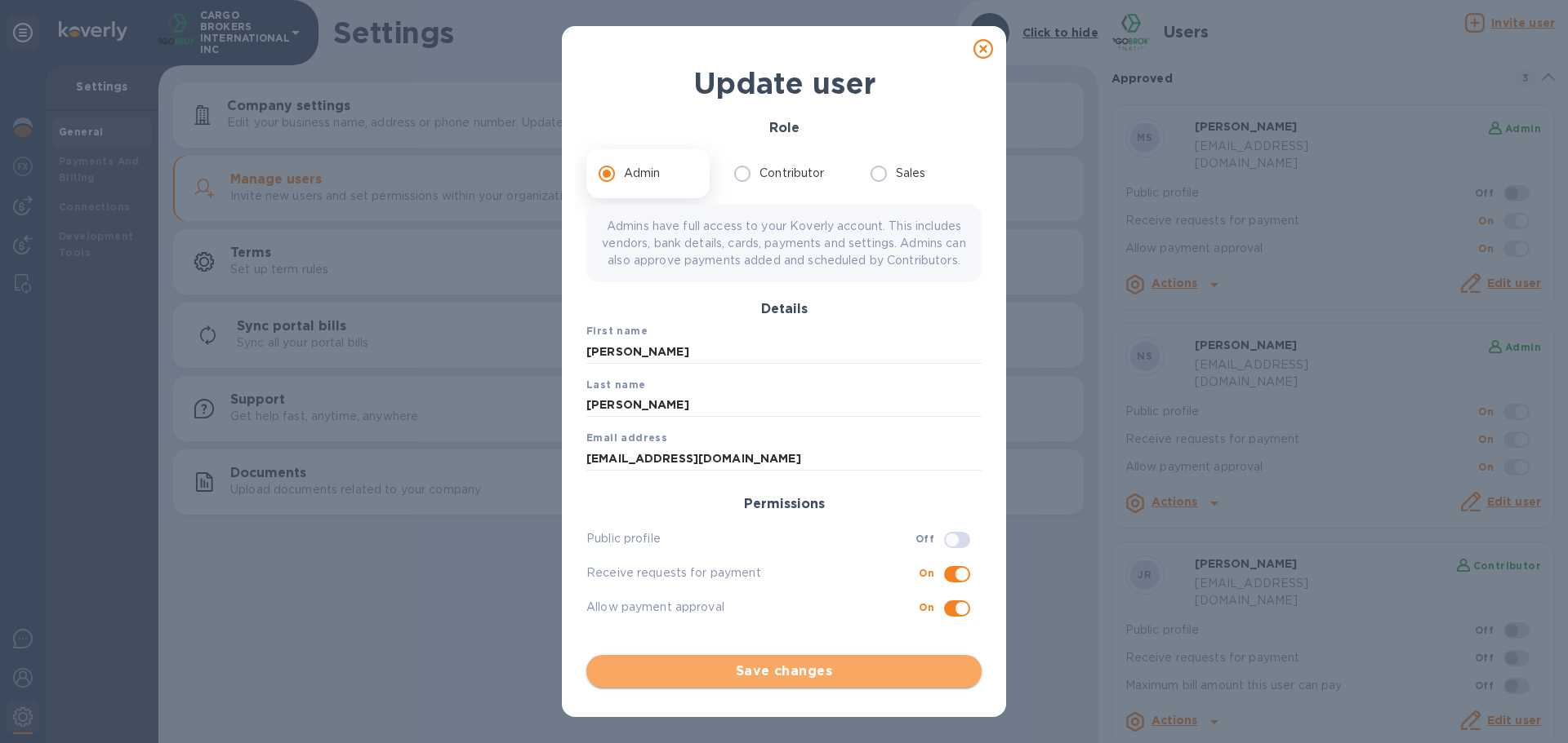
click at [864, 514] on span "Save changes" at bounding box center [784, 671] width 369 height 19
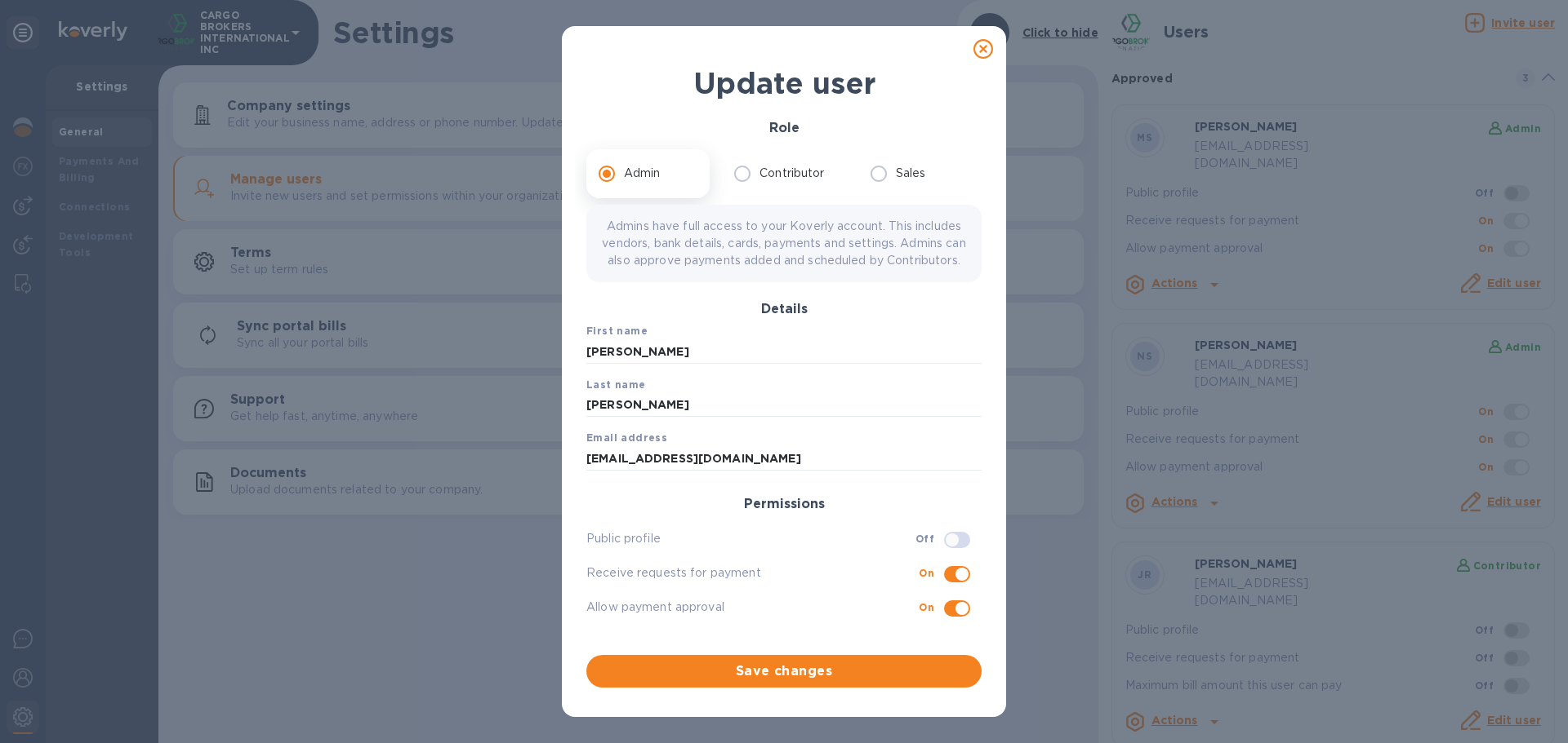
click at [987, 48] on icon at bounding box center [982, 49] width 19 height 19
checkbox input "false"
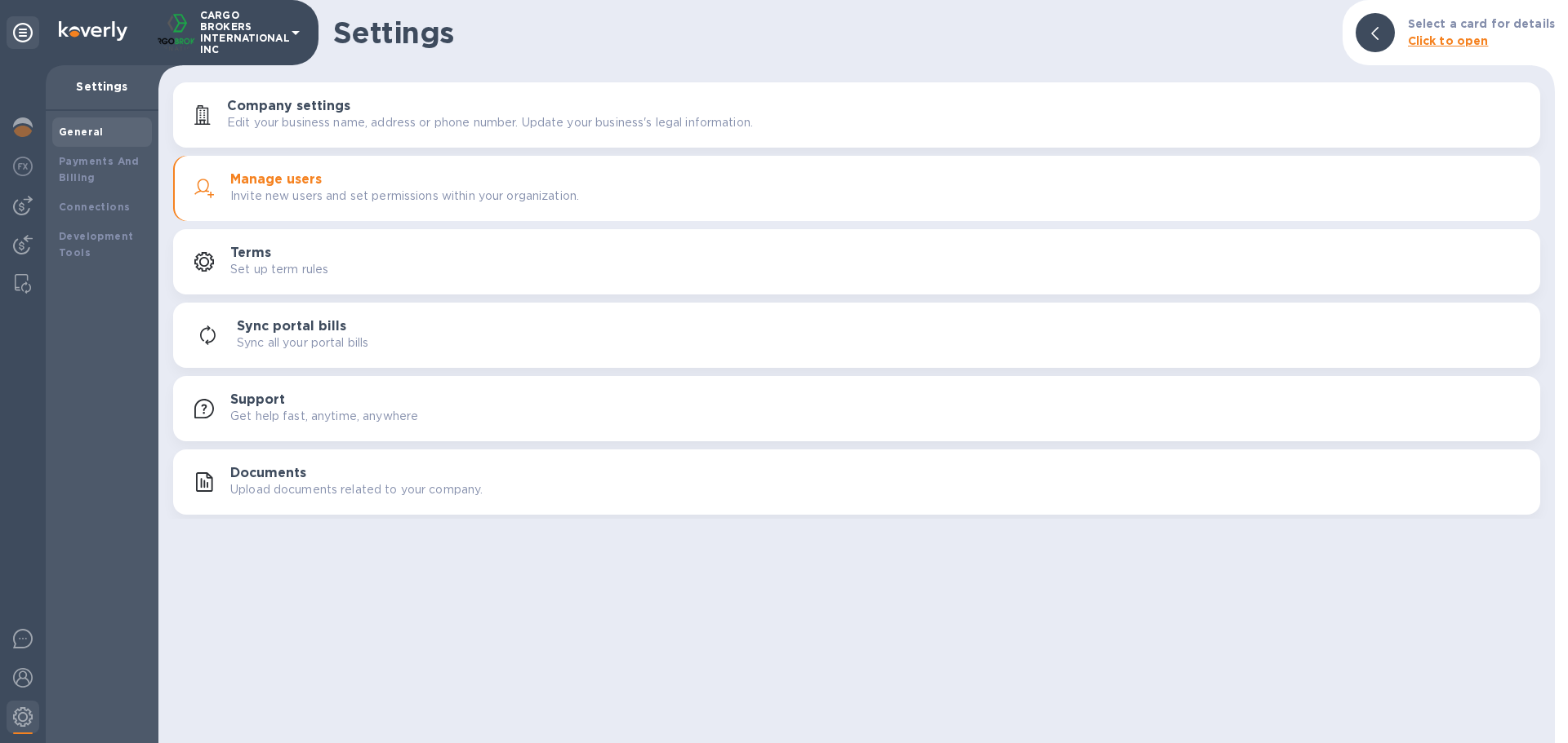
click at [1447, 36] on b "Click to open" at bounding box center [1448, 41] width 81 height 13
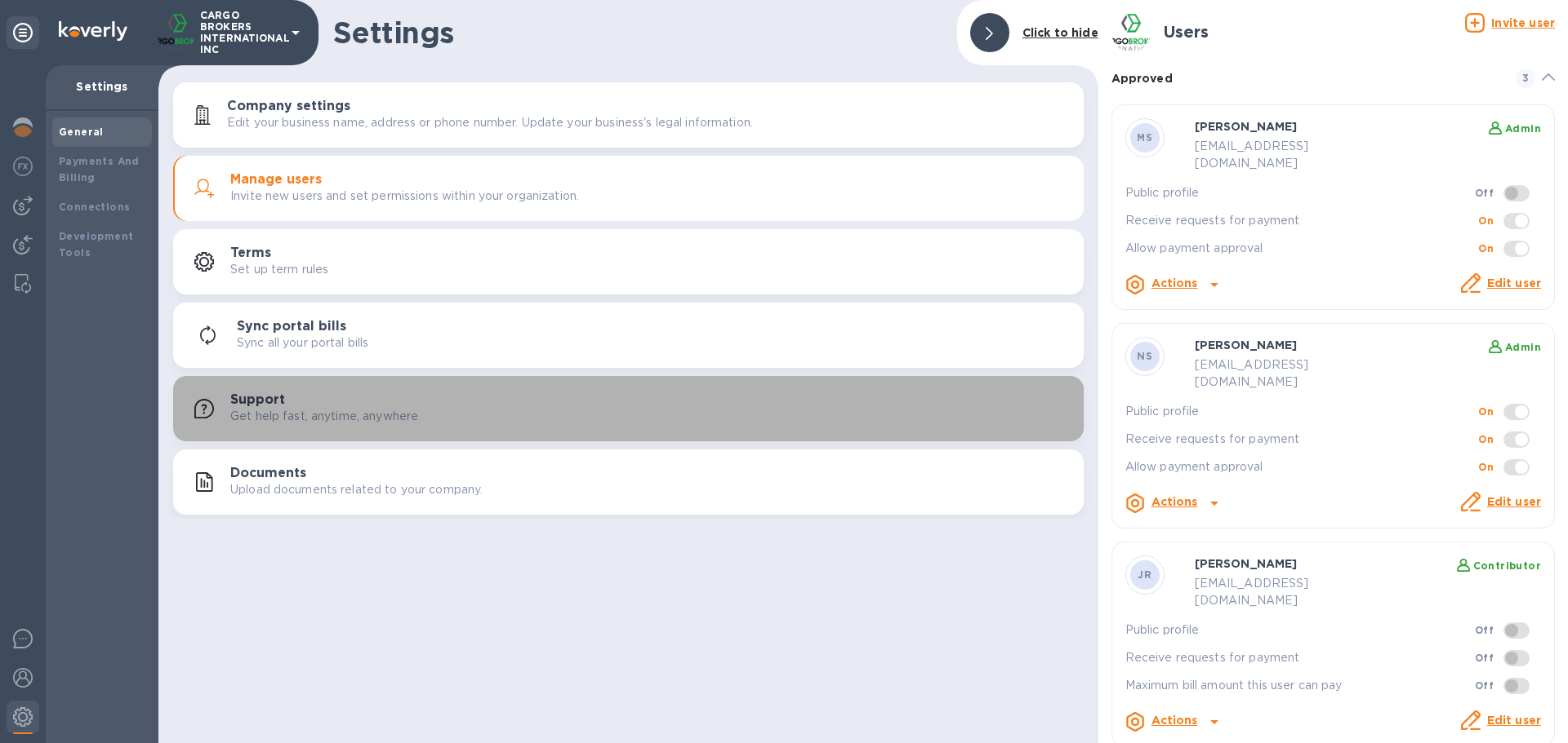
click at [514, 415] on div "Support Get help fast, anytime, anywhere" at bounding box center [650, 408] width 840 height 32
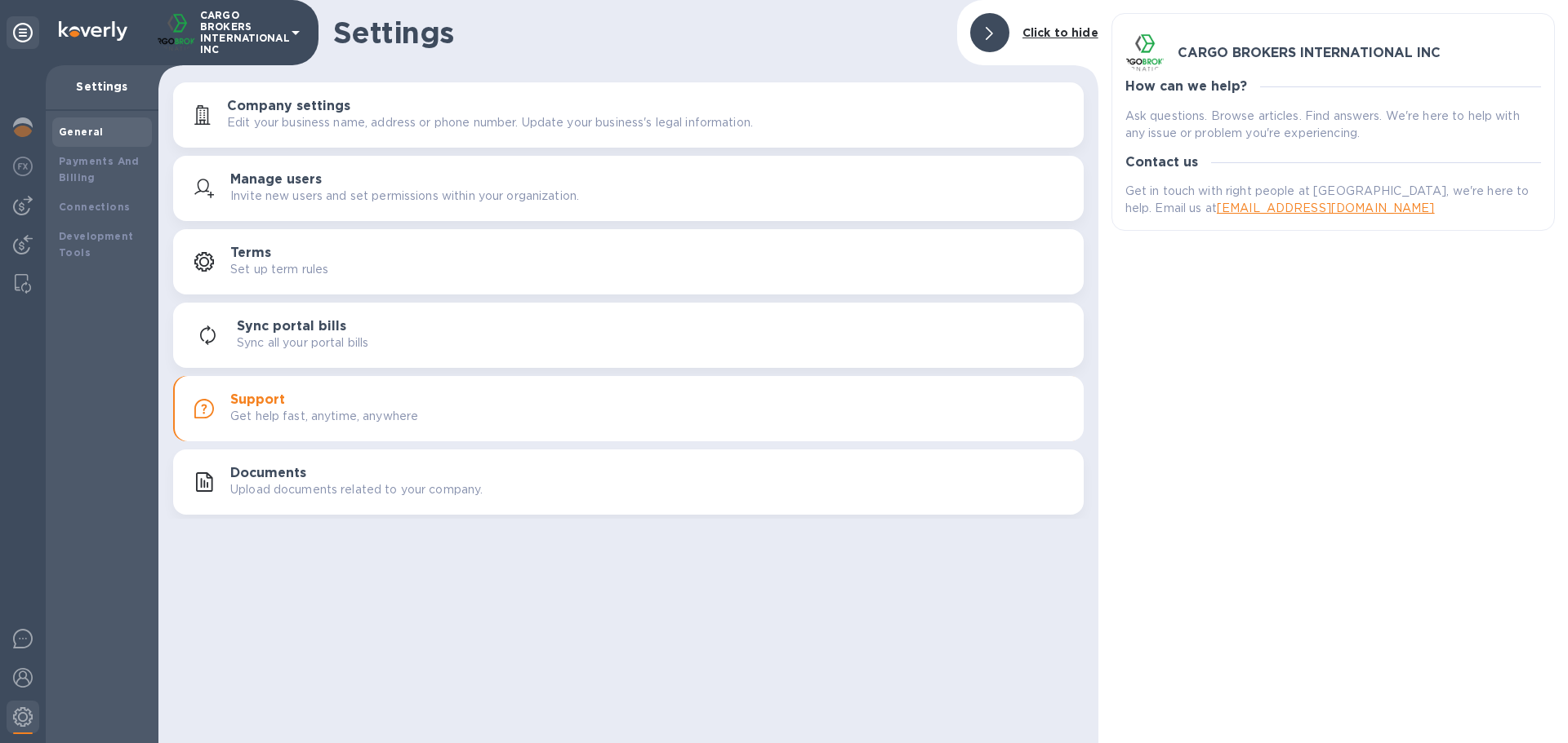
click at [1166, 420] on div "CARGO BROKERS INTERNATIONAL INC How can we help? Ask questions. Browse articles…" at bounding box center [1333, 371] width 470 height 743
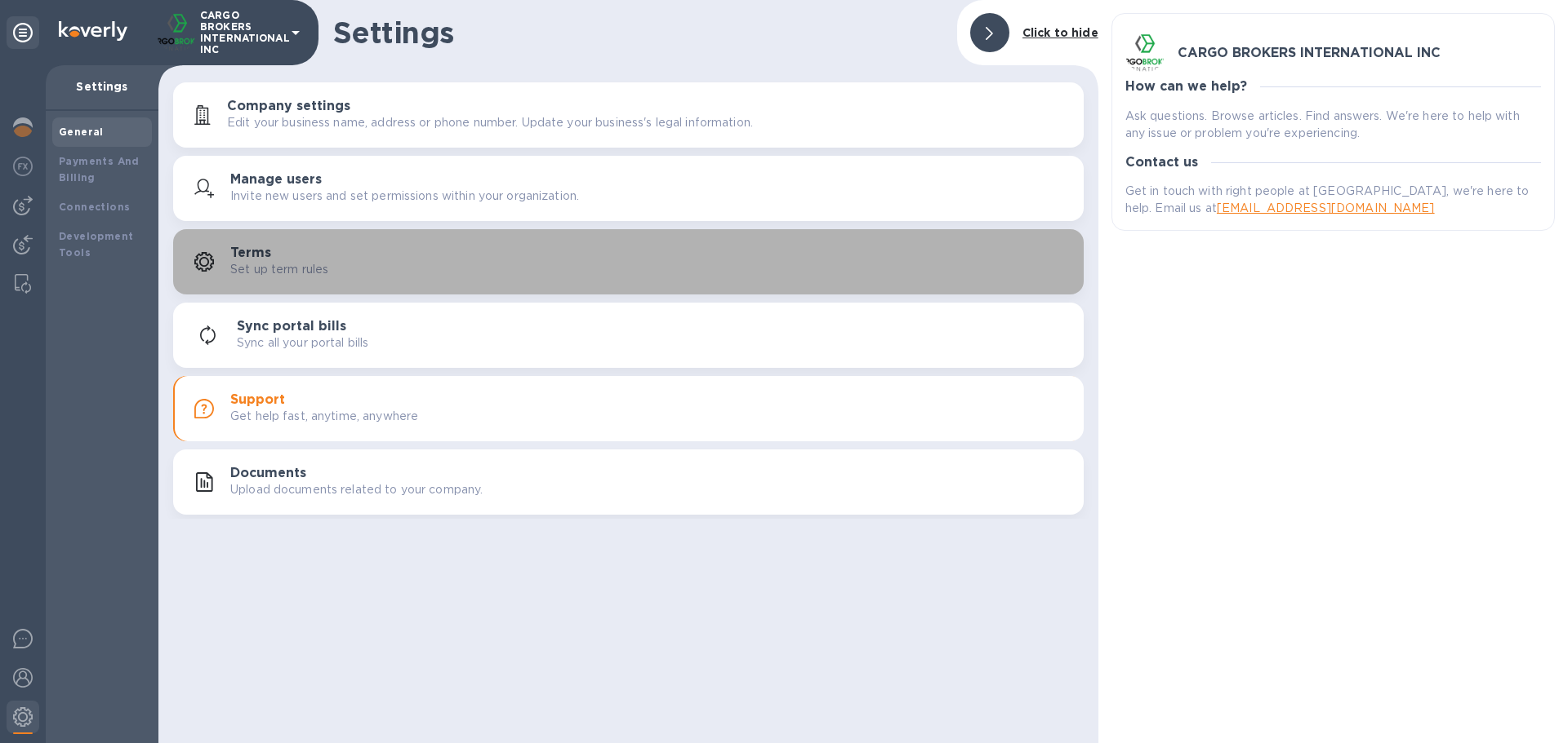
click at [476, 250] on div "Terms Set up term rules" at bounding box center [650, 261] width 840 height 32
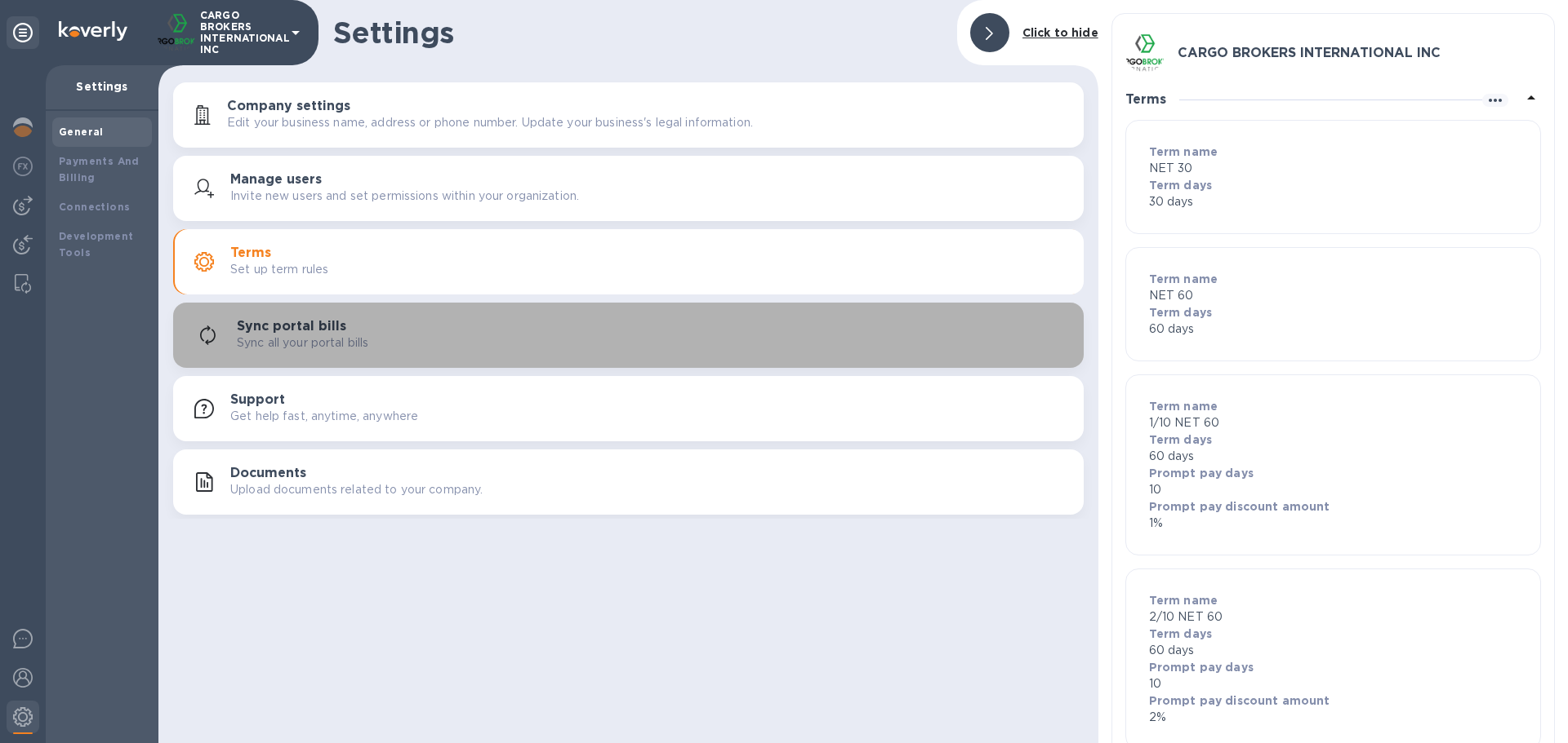
click at [488, 311] on button "Sync portal bills Sync all your portal bills" at bounding box center [628, 335] width 910 height 65
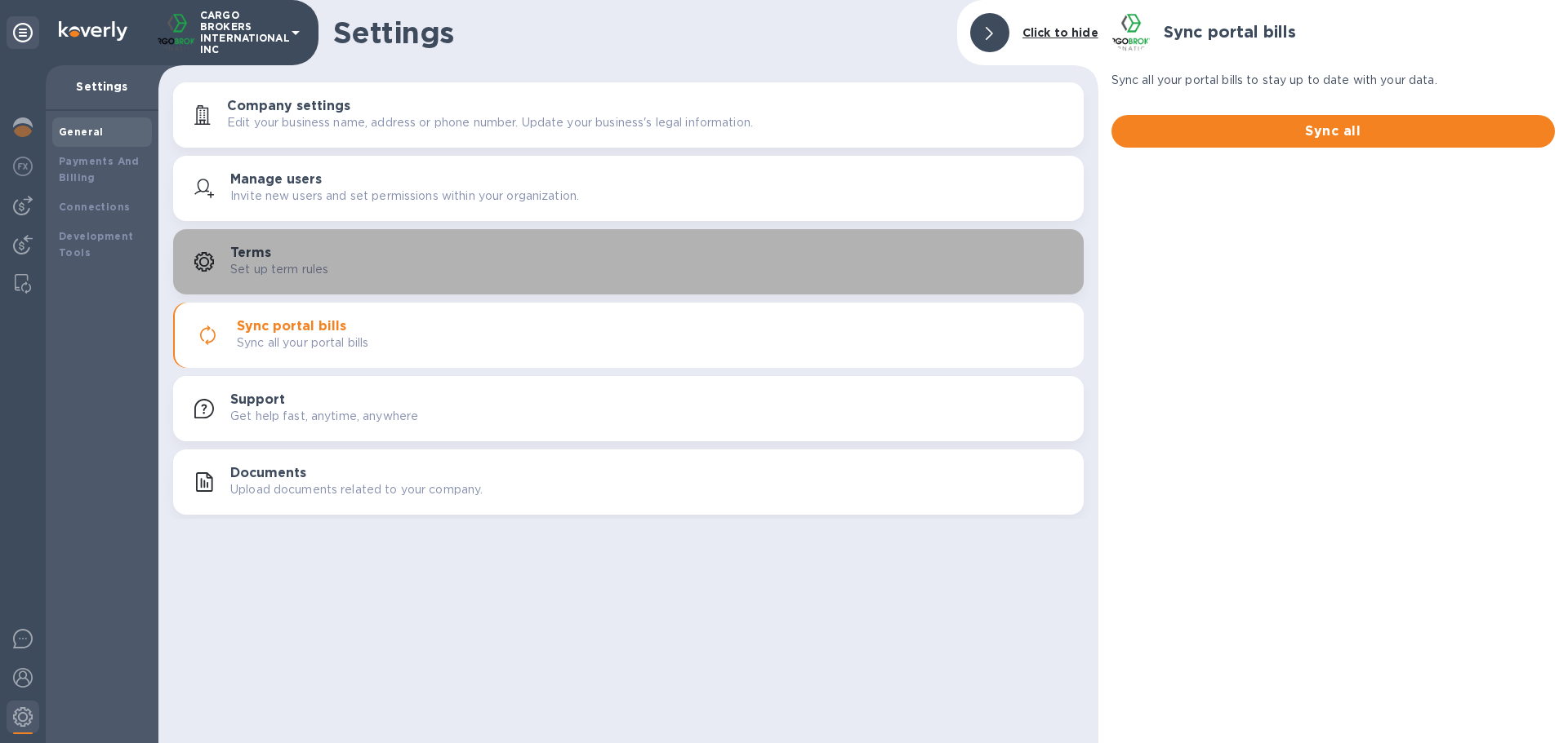
click at [474, 234] on button "Terms Set up term rules" at bounding box center [628, 261] width 910 height 65
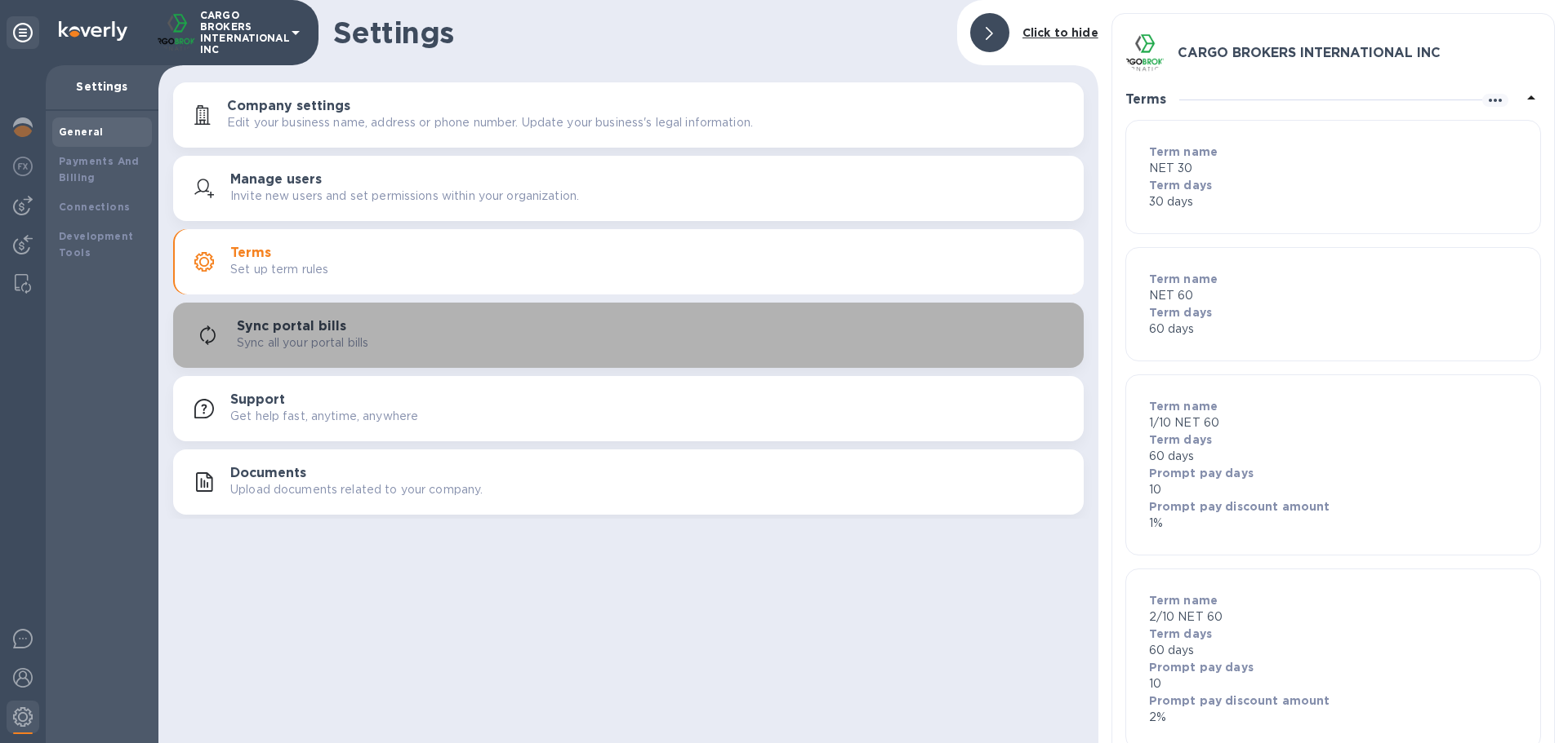
drag, startPoint x: 482, startPoint y: 338, endPoint x: 482, endPoint y: 355, distance: 17.0
click at [482, 338] on div "Sync all your portal bills" at bounding box center [653, 342] width 834 height 17
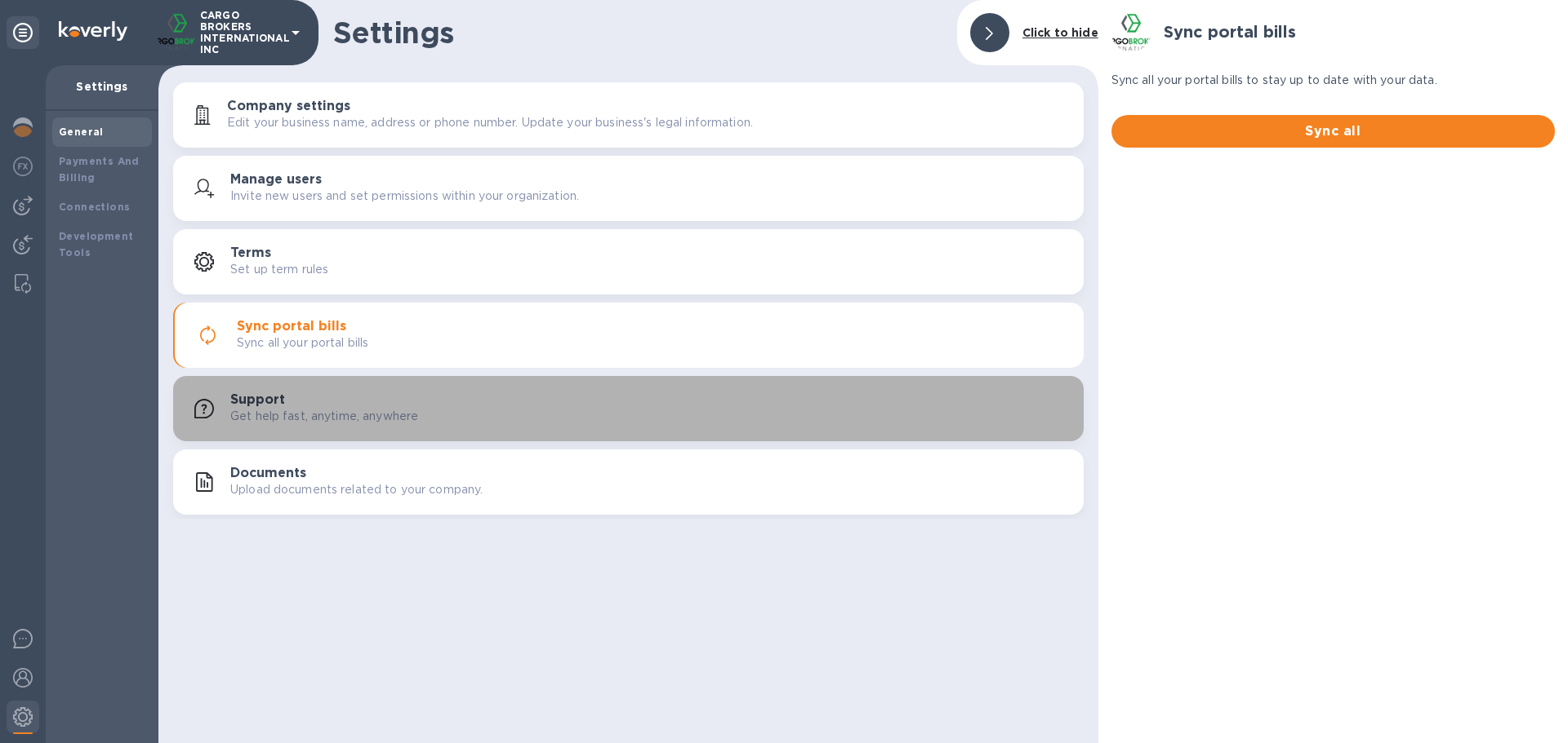
click at [486, 400] on div "Support Get help fast, anytime, anywhere" at bounding box center [650, 408] width 840 height 32
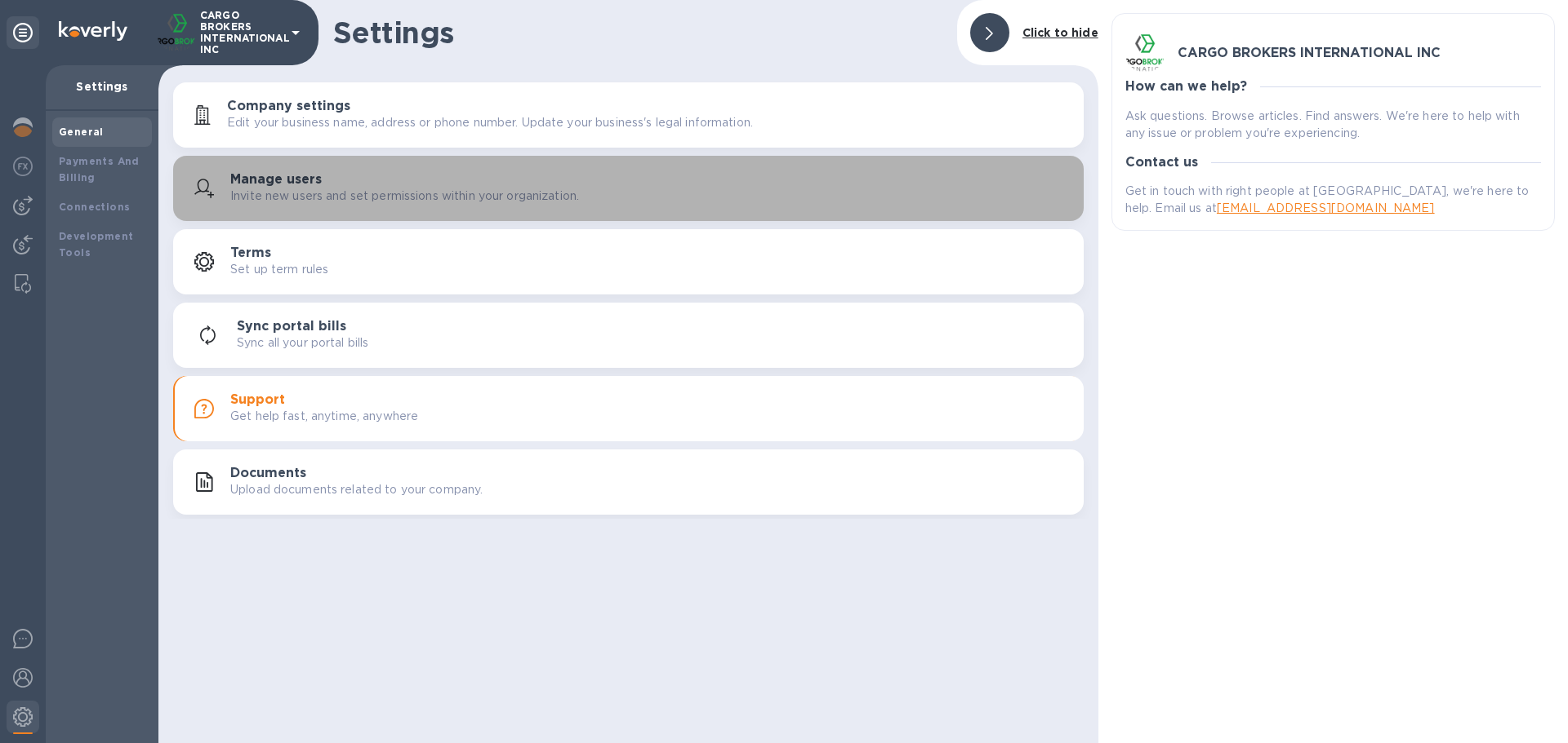
click at [556, 189] on p "Invite new users and set permissions within your organization." at bounding box center [404, 196] width 348 height 17
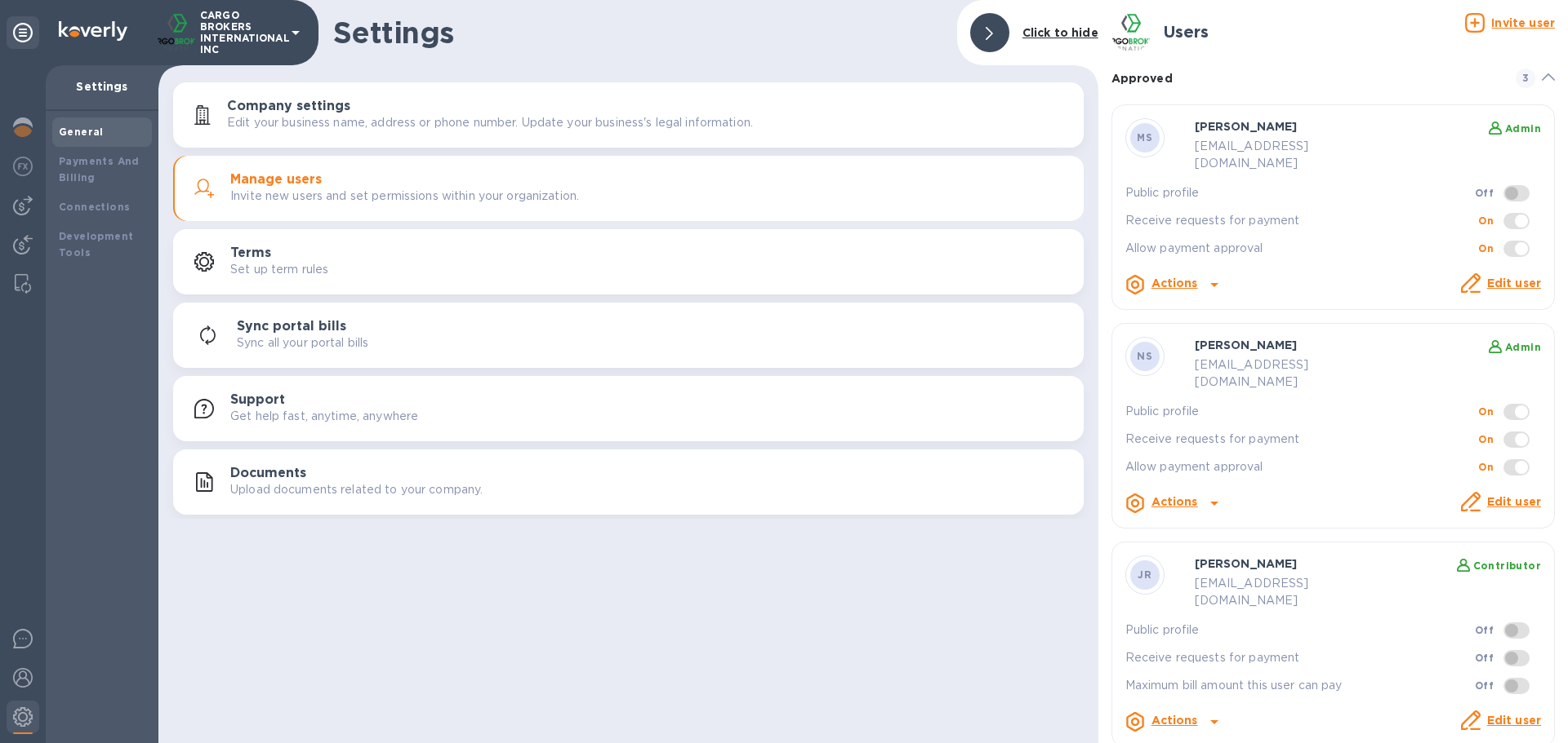
click at [545, 415] on div "Support Get help fast, anytime, anywhere" at bounding box center [650, 408] width 840 height 32
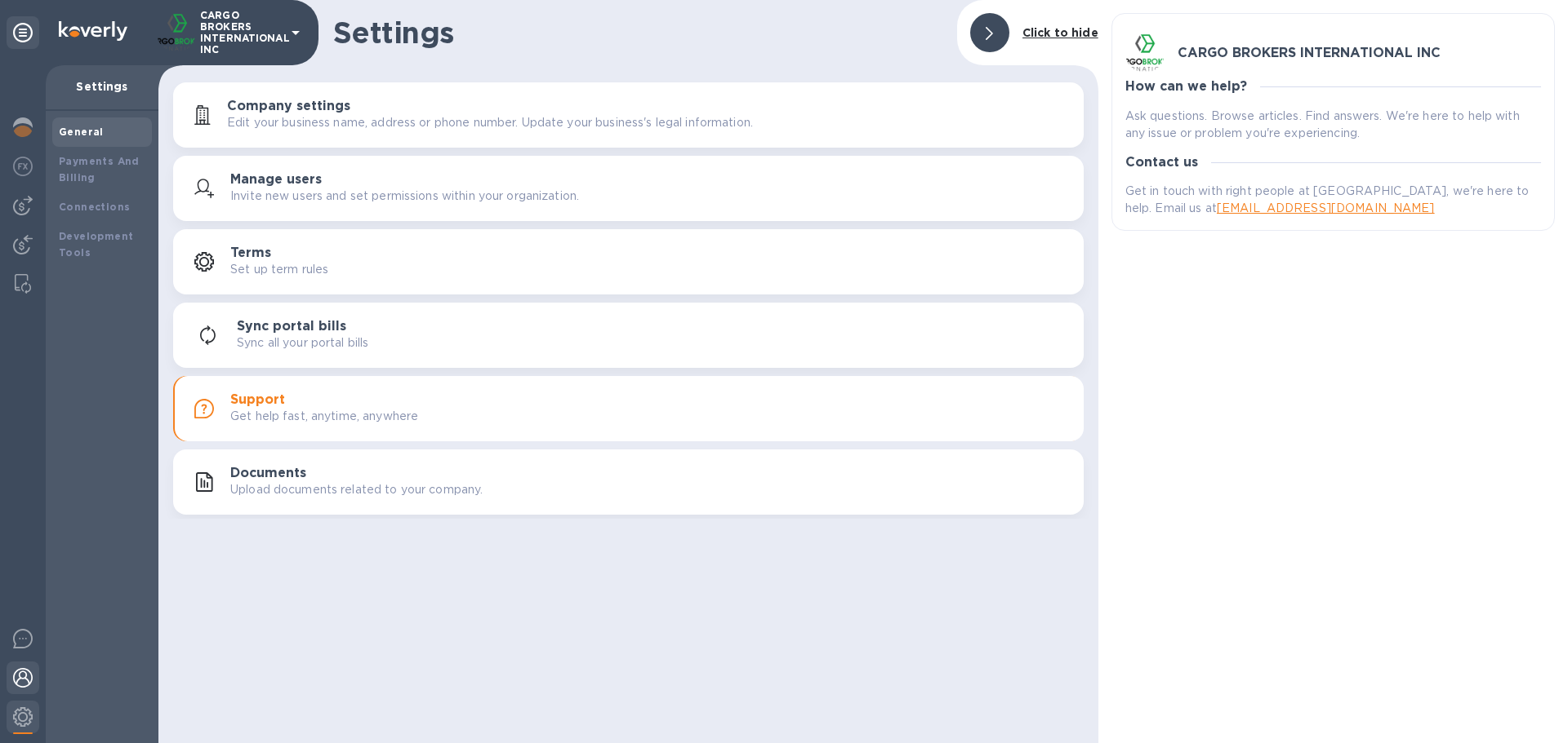
click at [25, 675] on img at bounding box center [22, 678] width 19 height 19
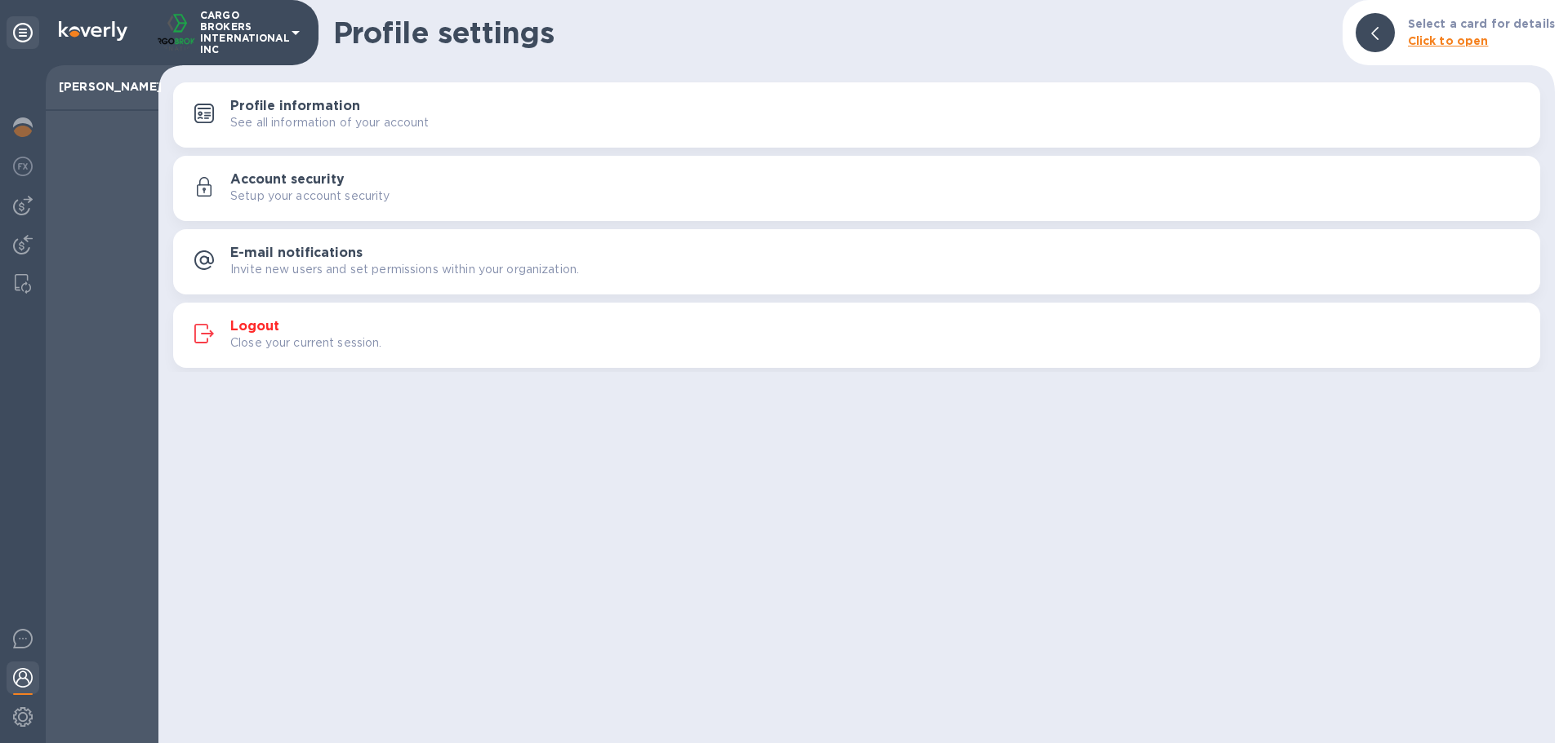
click at [1451, 40] on b "Click to open" at bounding box center [1448, 41] width 81 height 13
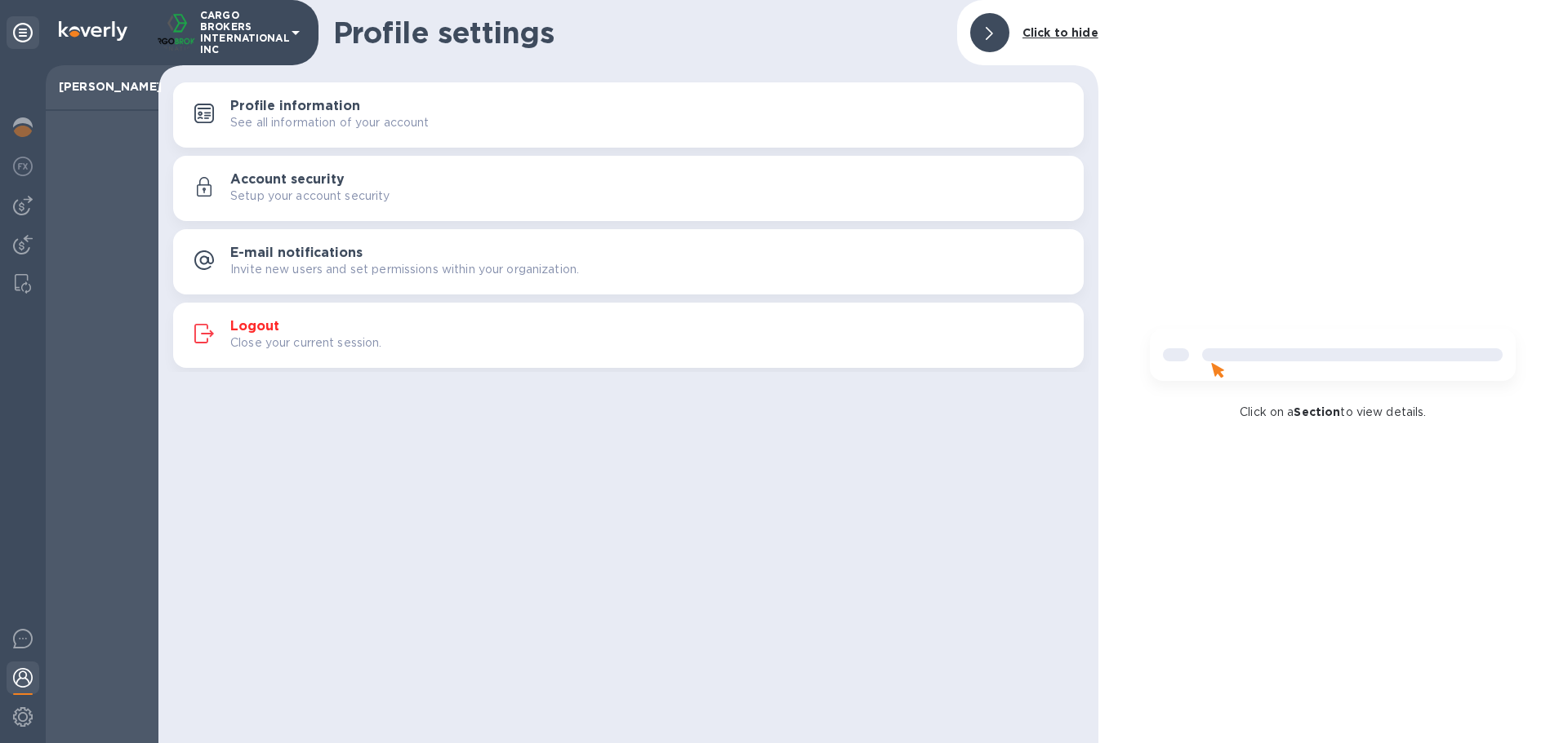
click at [345, 103] on h3 "Profile information" at bounding box center [295, 106] width 130 height 16
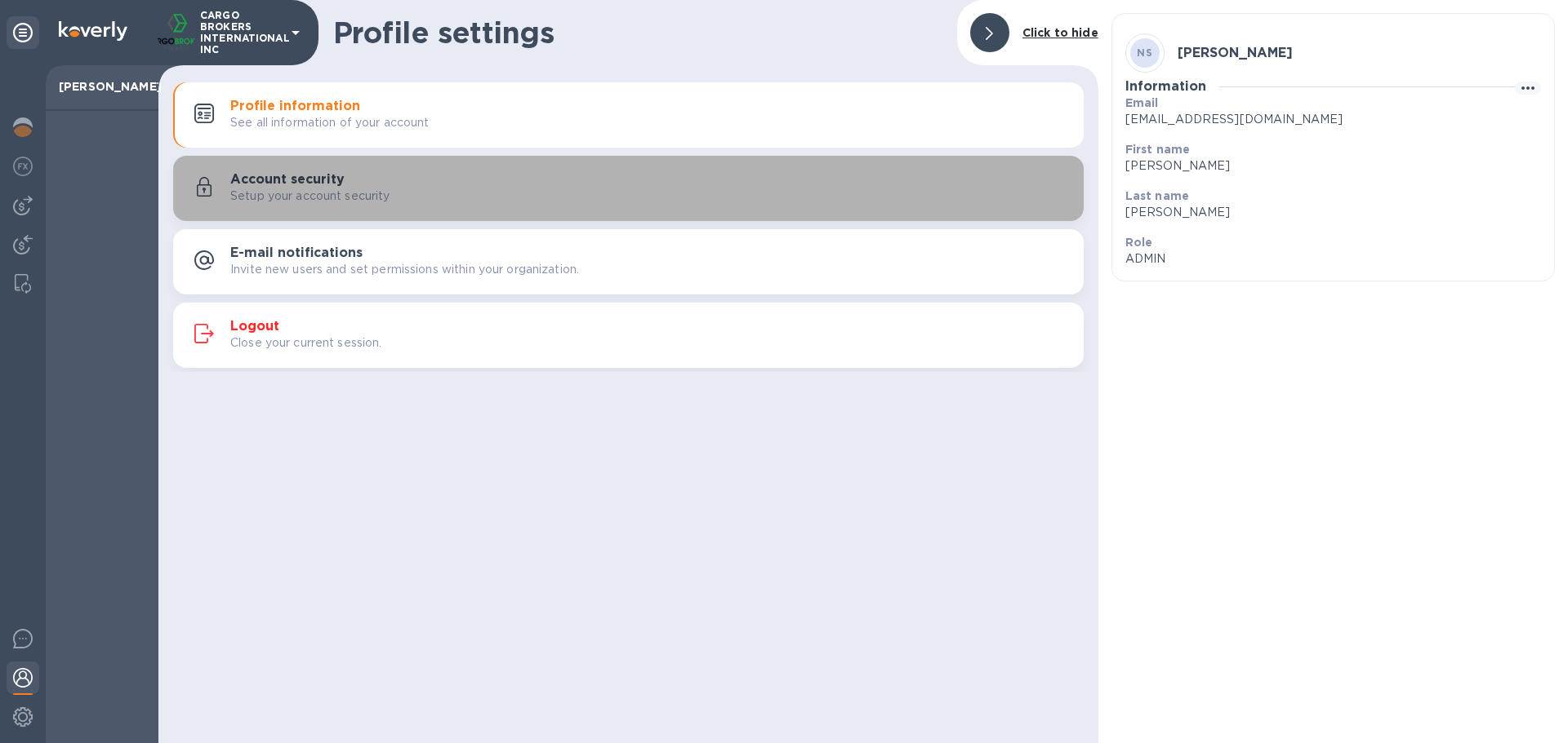
click at [459, 197] on div "Setup your account security" at bounding box center [650, 196] width 840 height 17
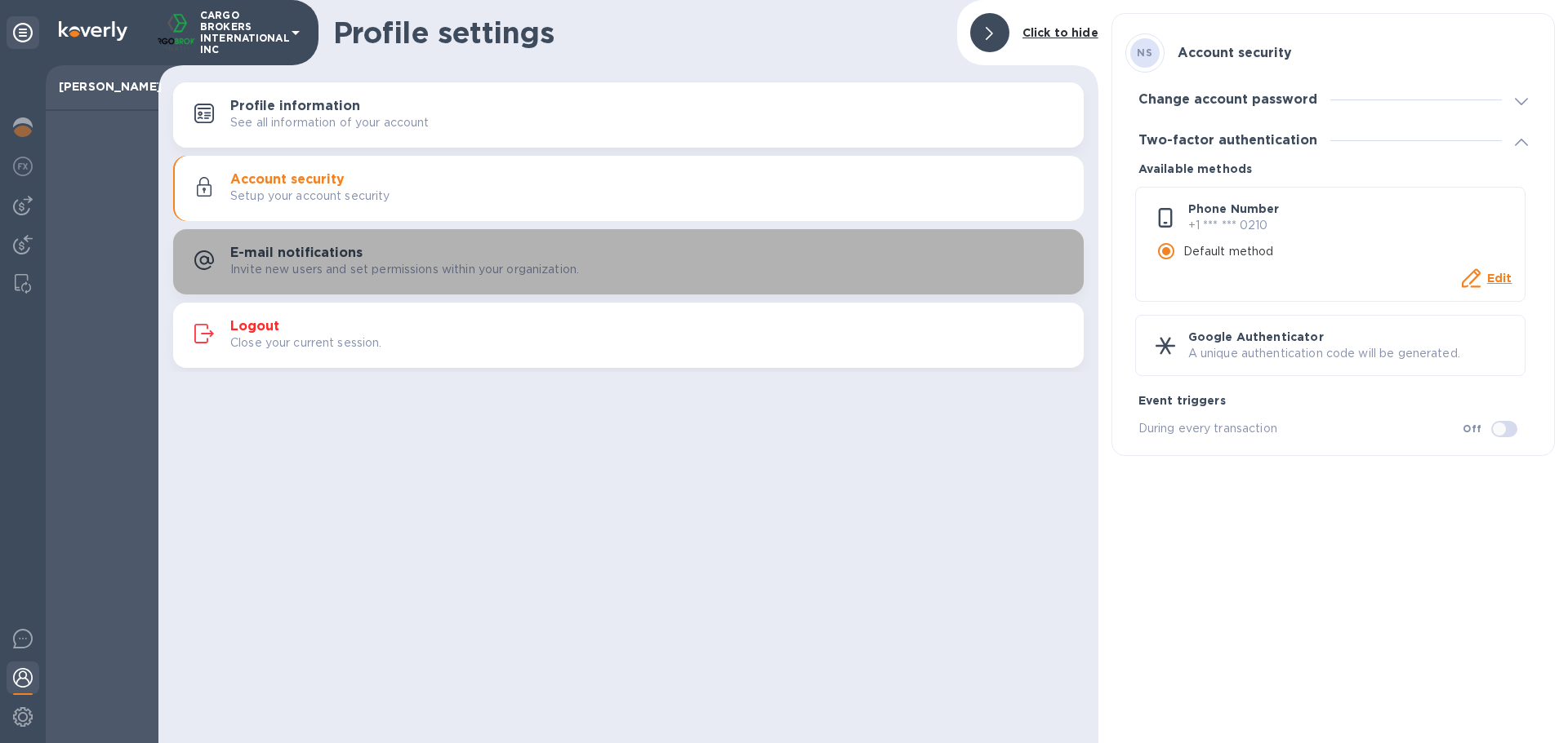
click at [456, 269] on p "Invite new users and set permissions within your organization." at bounding box center [404, 270] width 348 height 17
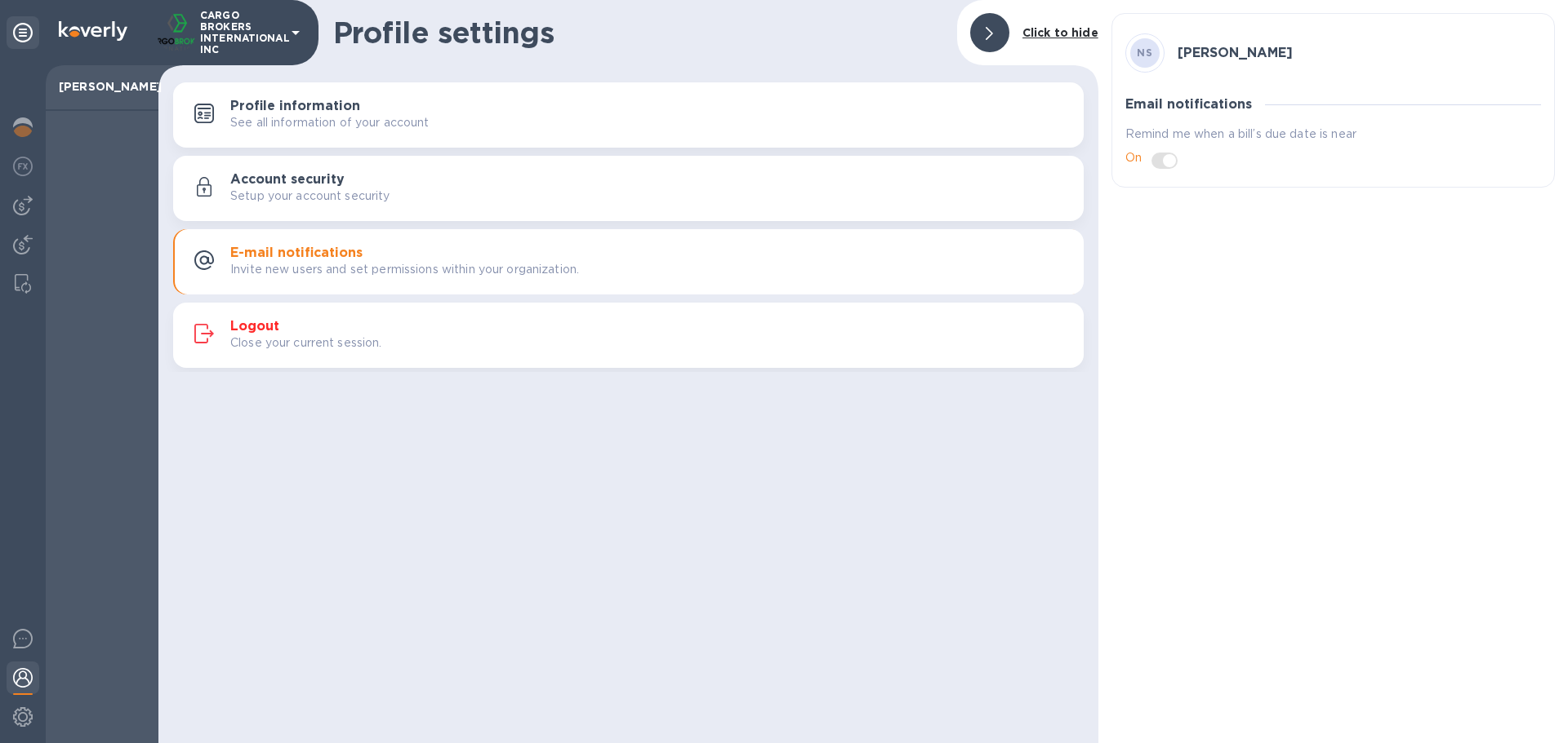
click at [1179, 304] on div "NS [PERSON_NAME] Email notifications Remind me when a bill’s due date is near On" at bounding box center [1333, 371] width 470 height 743
click at [25, 241] on img at bounding box center [22, 244] width 19 height 19
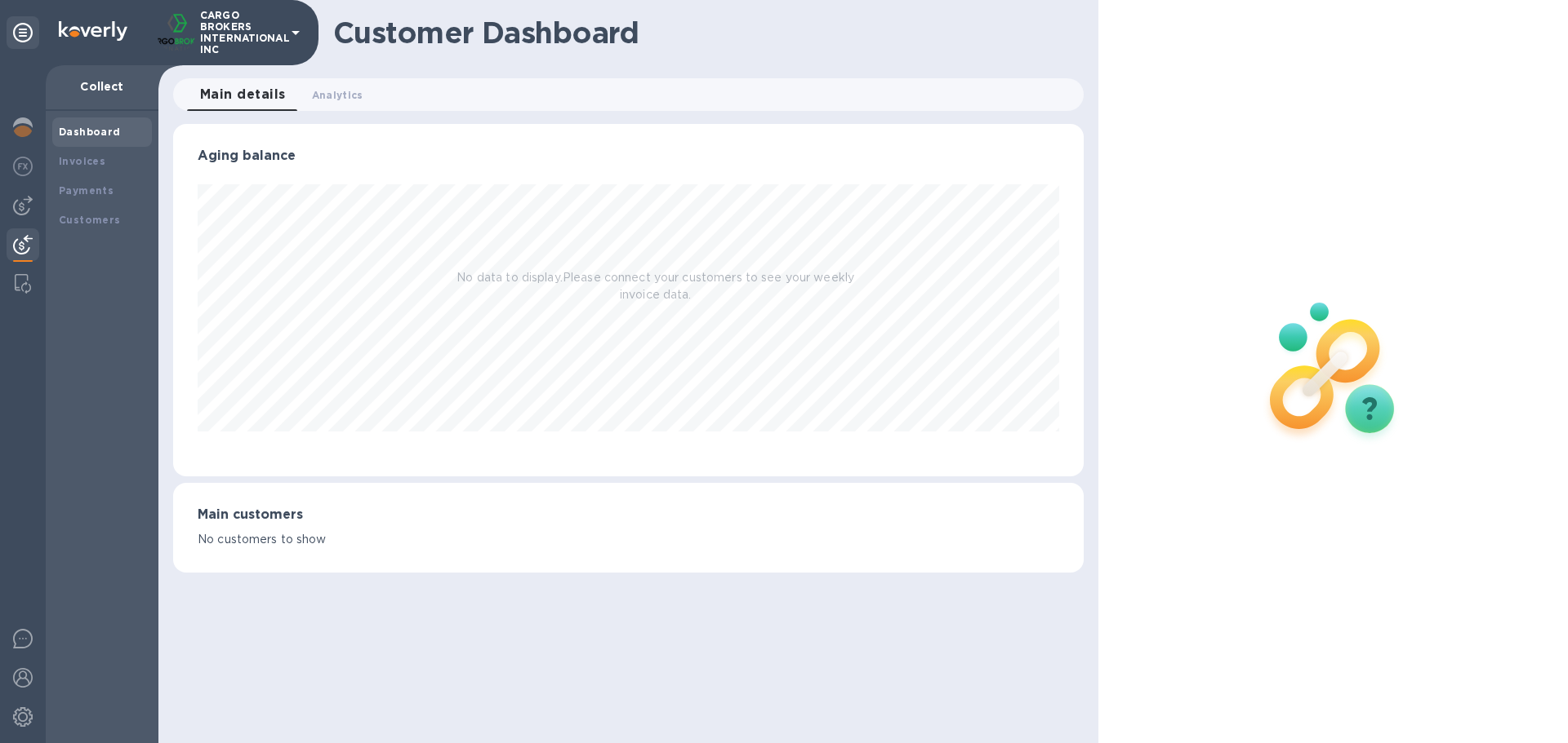
scroll to position [353, 909]
click at [106, 190] on b "Payments" at bounding box center [86, 190] width 54 height 12
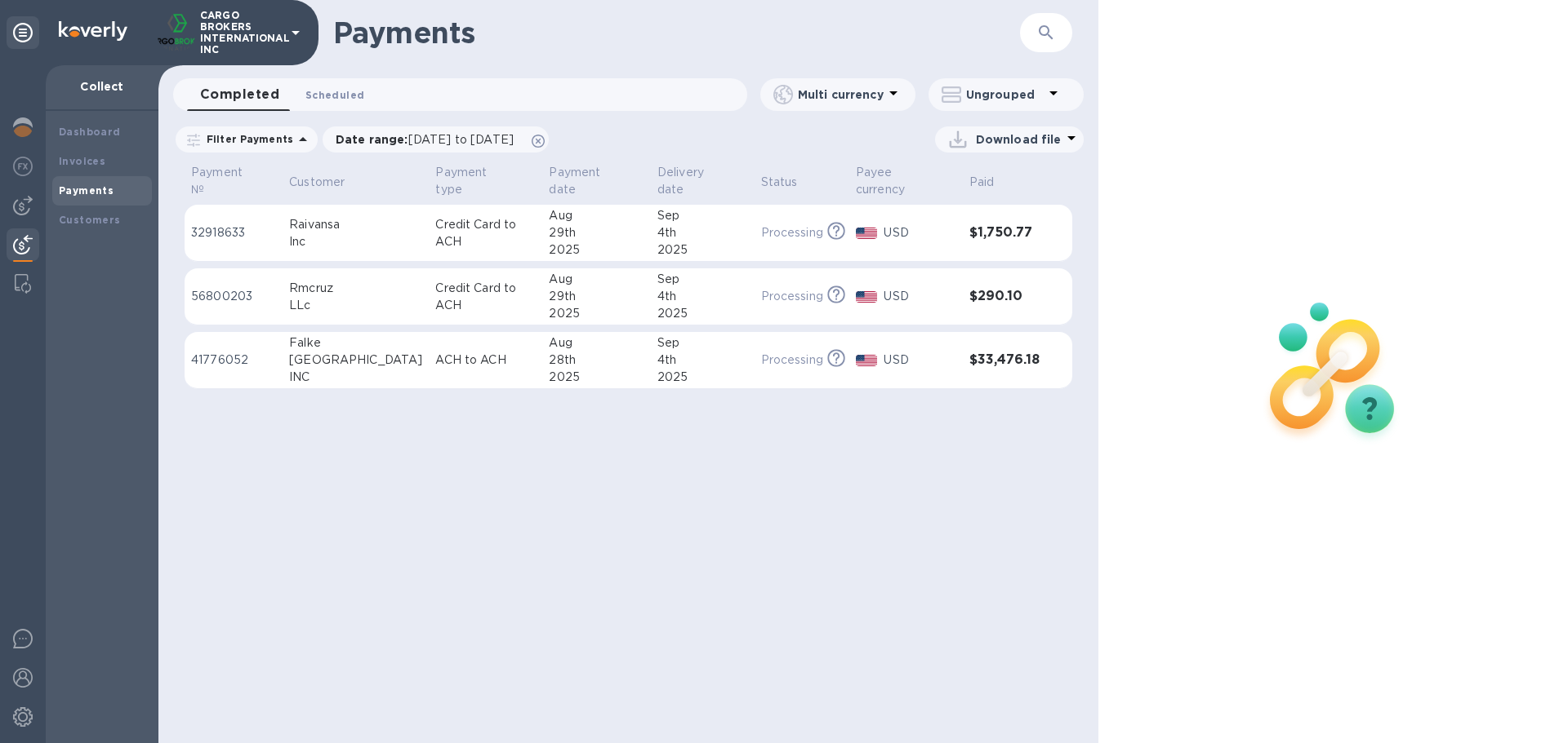
click at [320, 96] on span "Scheduled 0" at bounding box center [334, 95] width 59 height 17
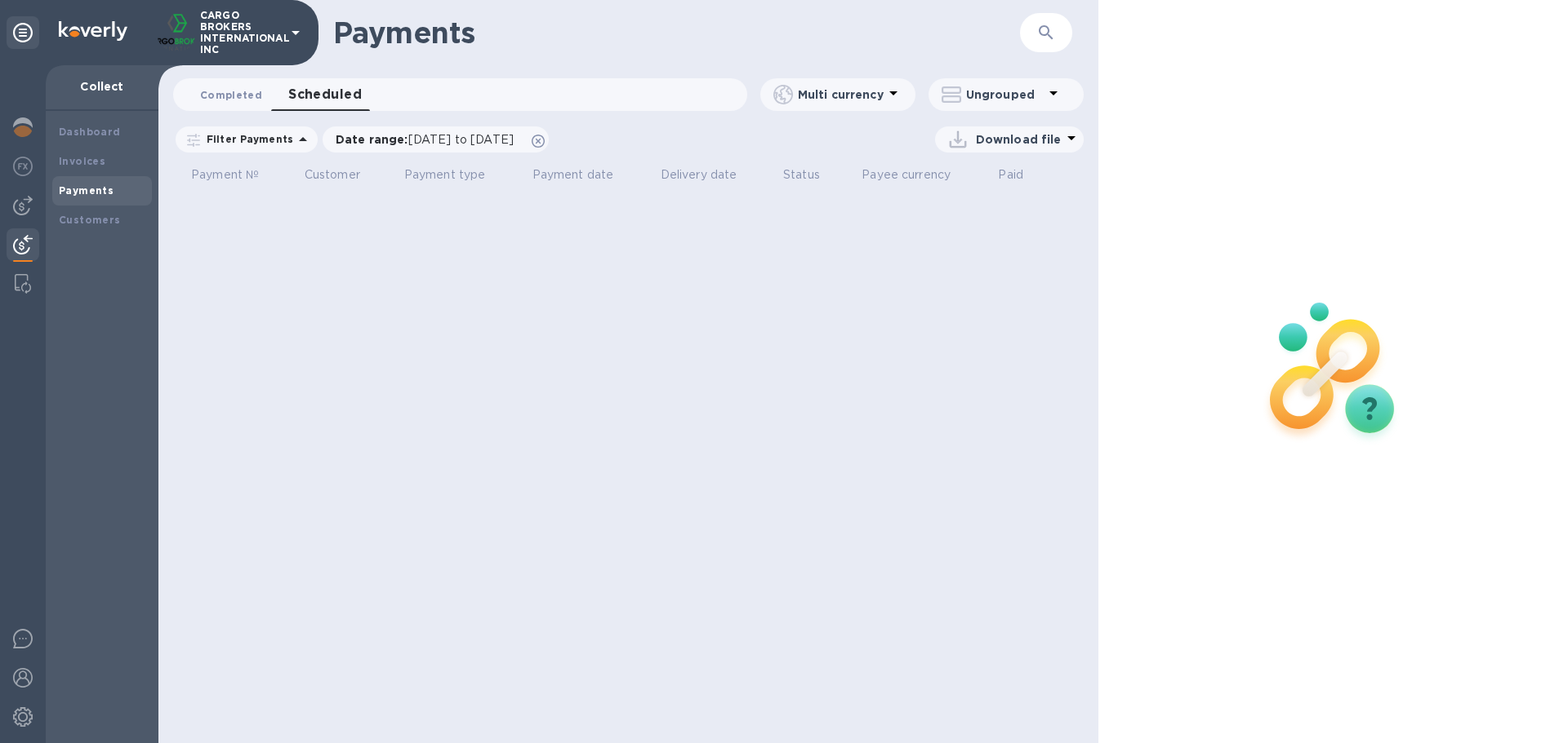
click at [219, 96] on span "Completed 0" at bounding box center [230, 95] width 62 height 17
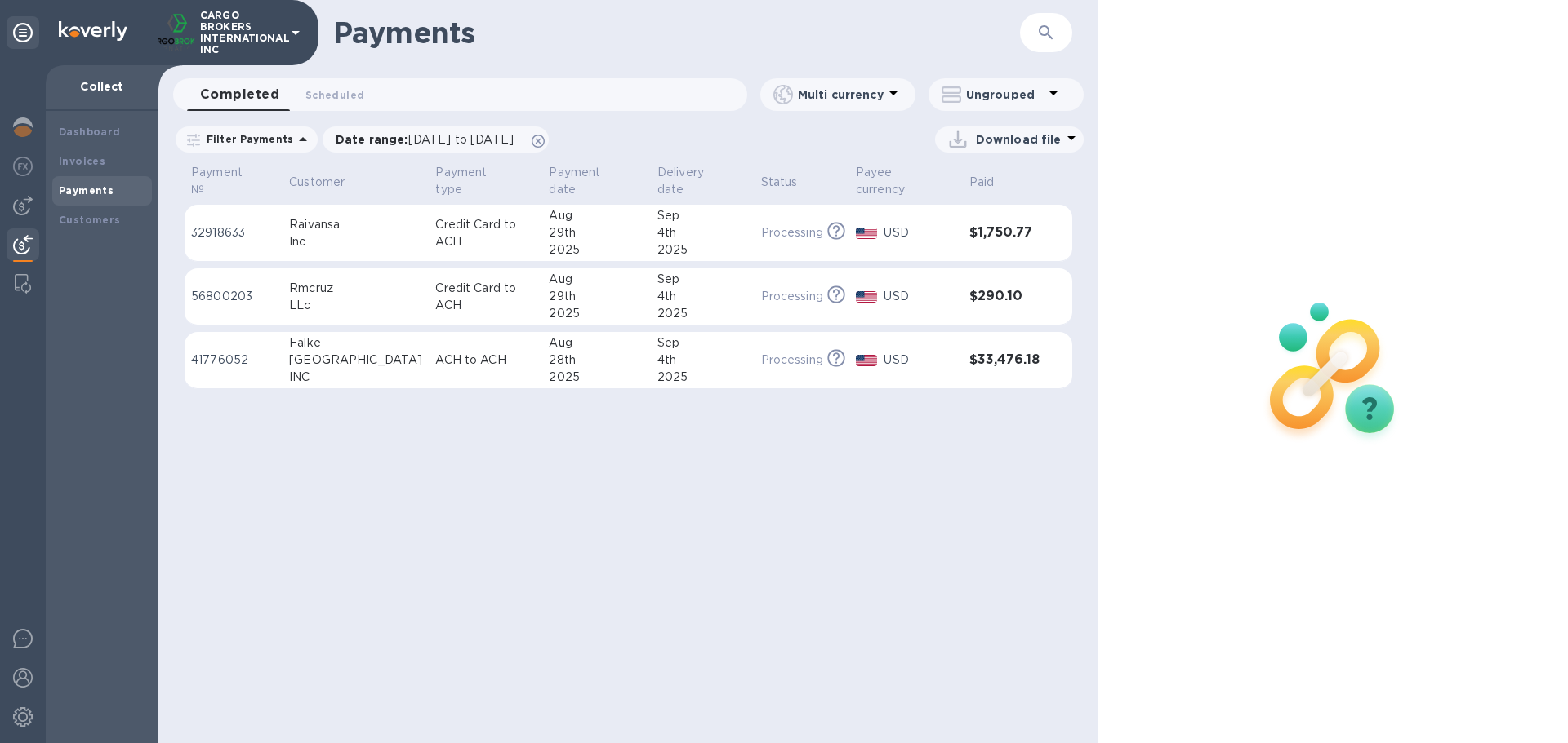
click at [223, 352] on p "41776052" at bounding box center [233, 360] width 85 height 17
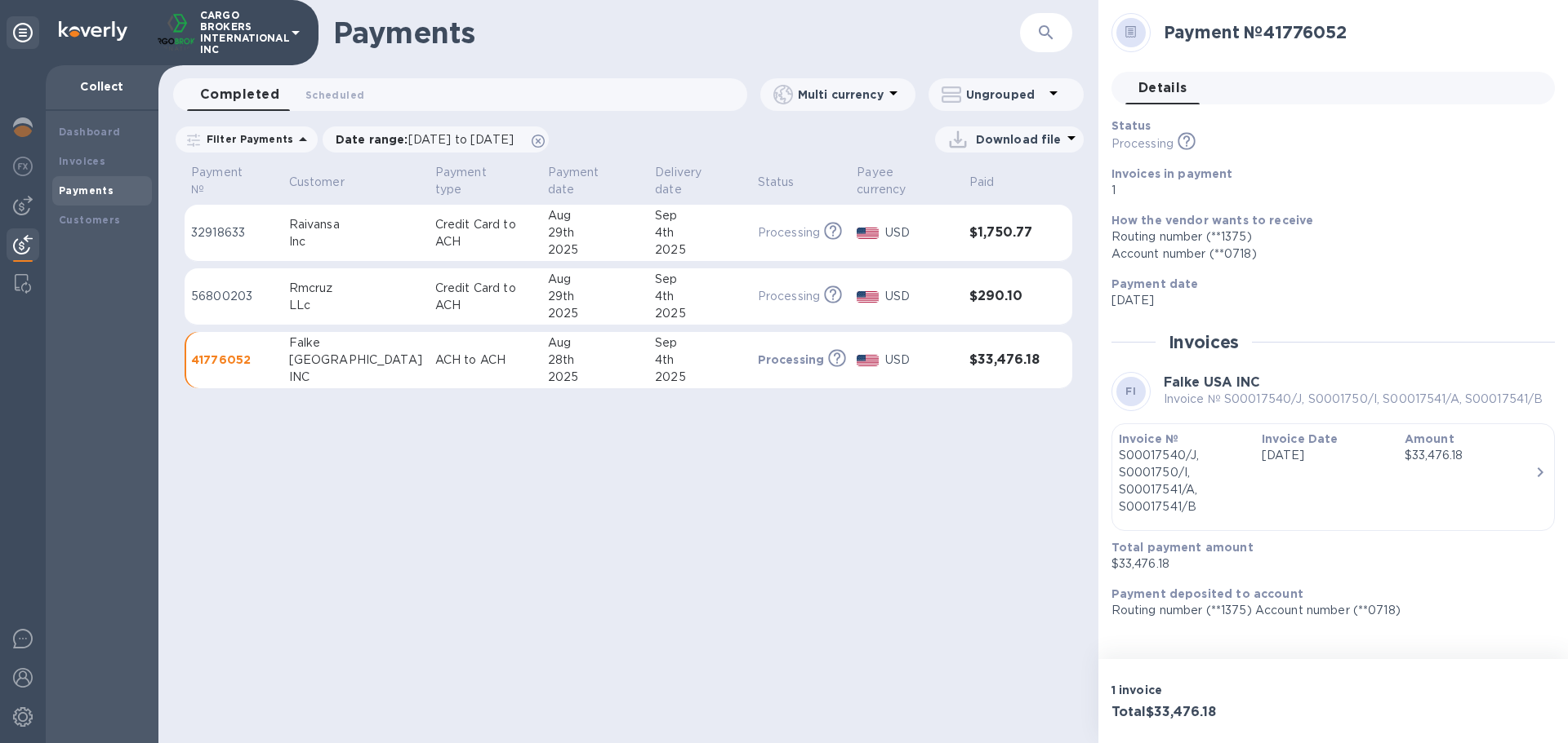
click at [210, 288] on p "56800203" at bounding box center [233, 296] width 85 height 17
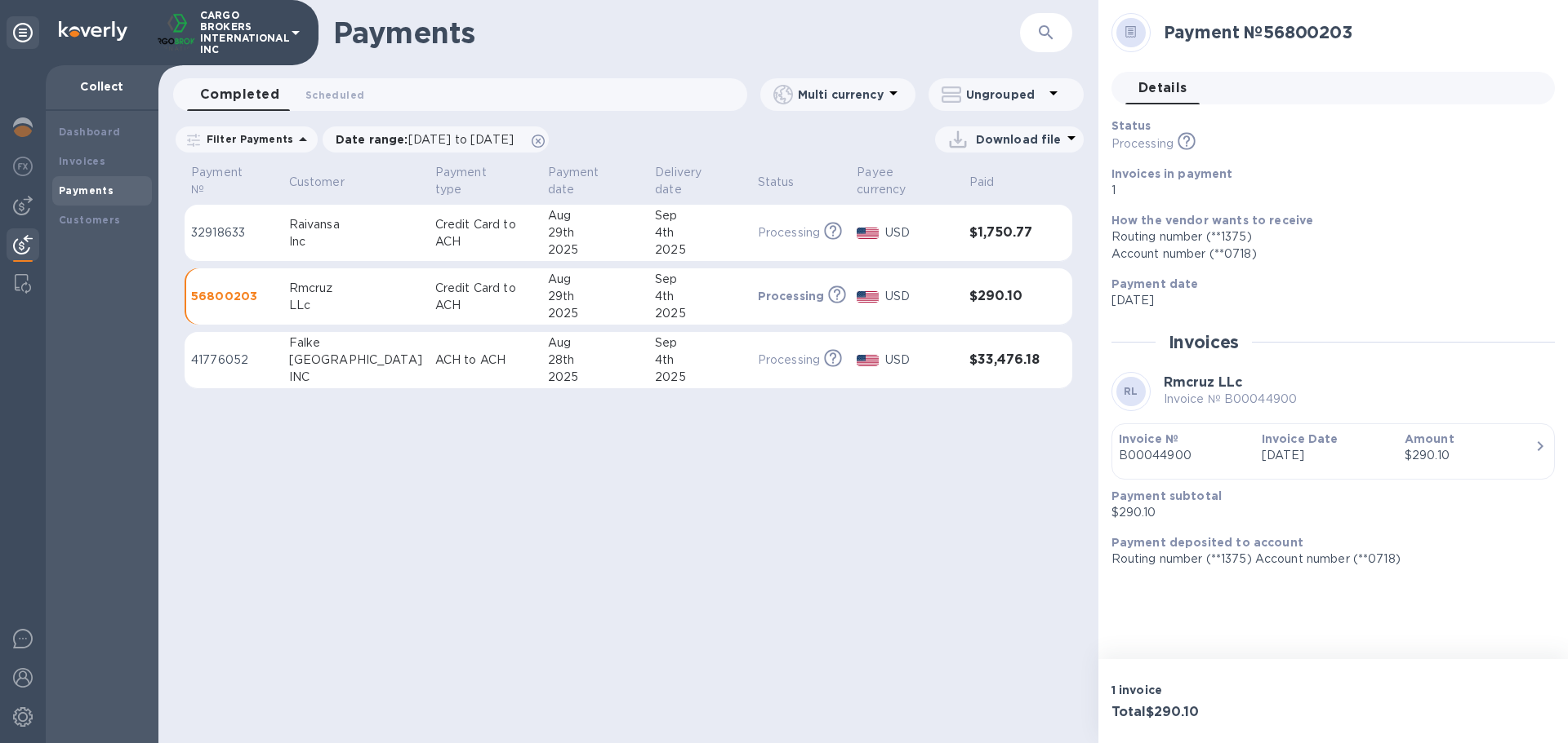
click at [224, 225] on p "32918633" at bounding box center [233, 233] width 85 height 17
click at [283, 141] on p "Filter Payments" at bounding box center [246, 139] width 93 height 14
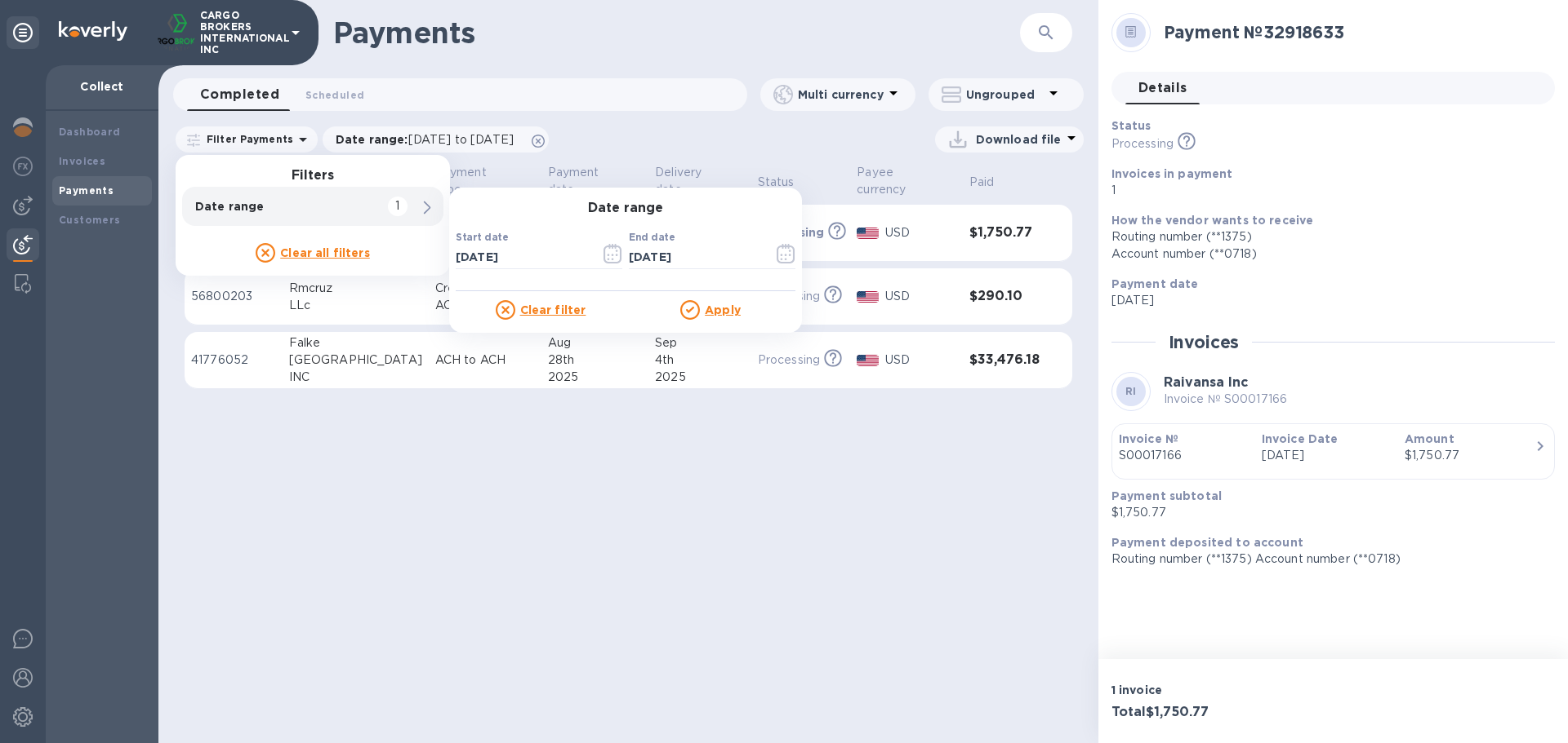
click at [293, 144] on icon at bounding box center [302, 139] width 19 height 19
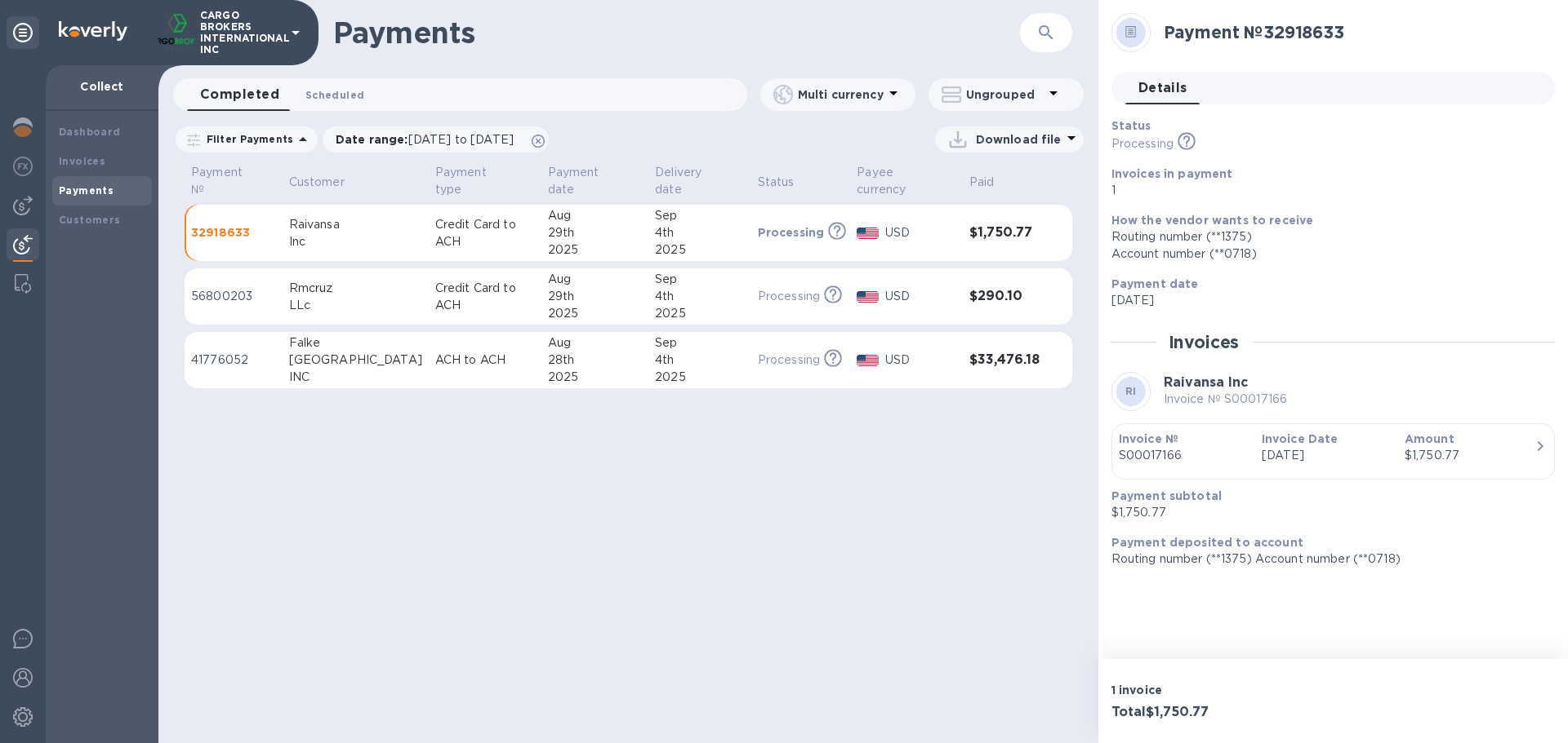
click at [347, 99] on span "Scheduled 0" at bounding box center [334, 95] width 59 height 17
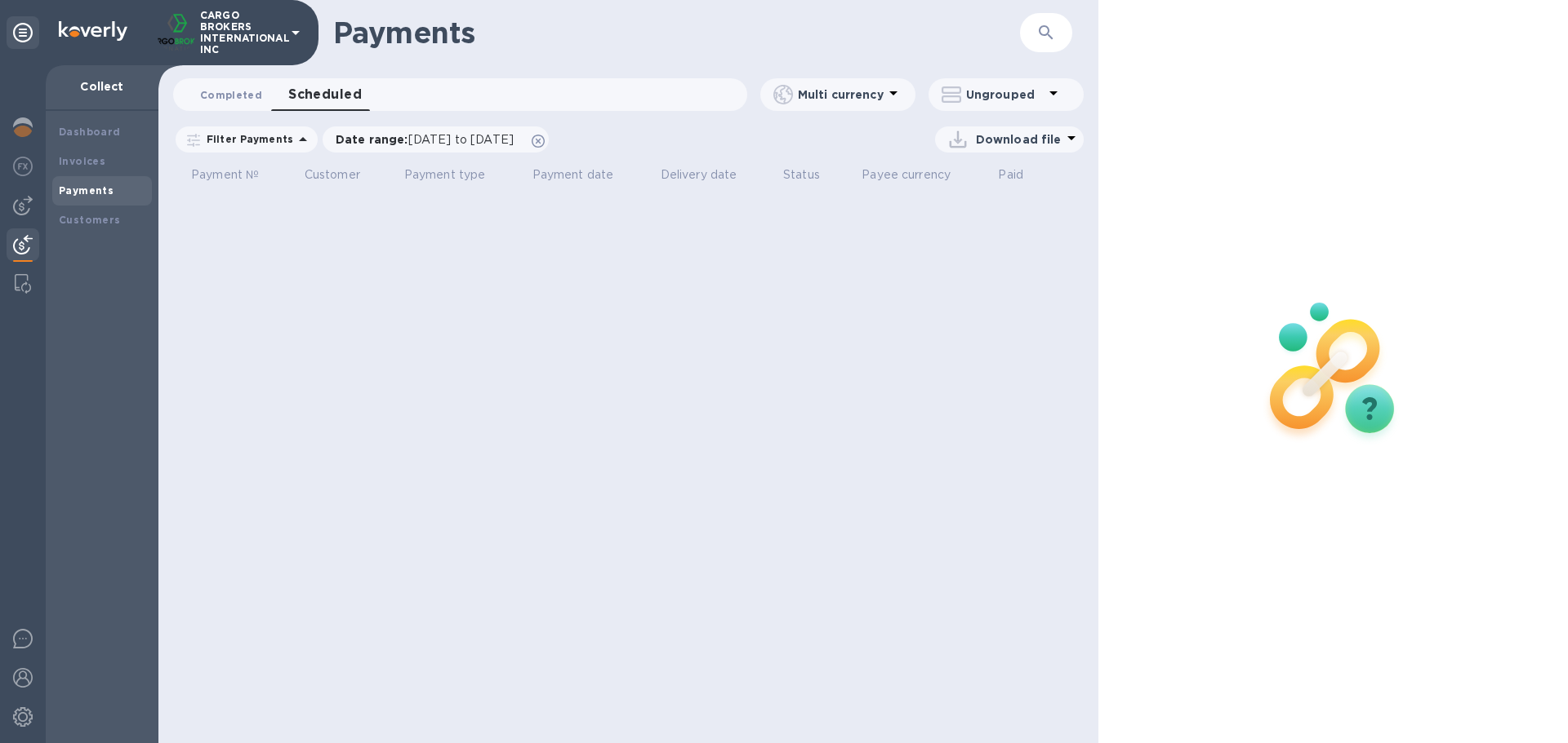
click at [234, 90] on span "Completed 0" at bounding box center [230, 95] width 62 height 17
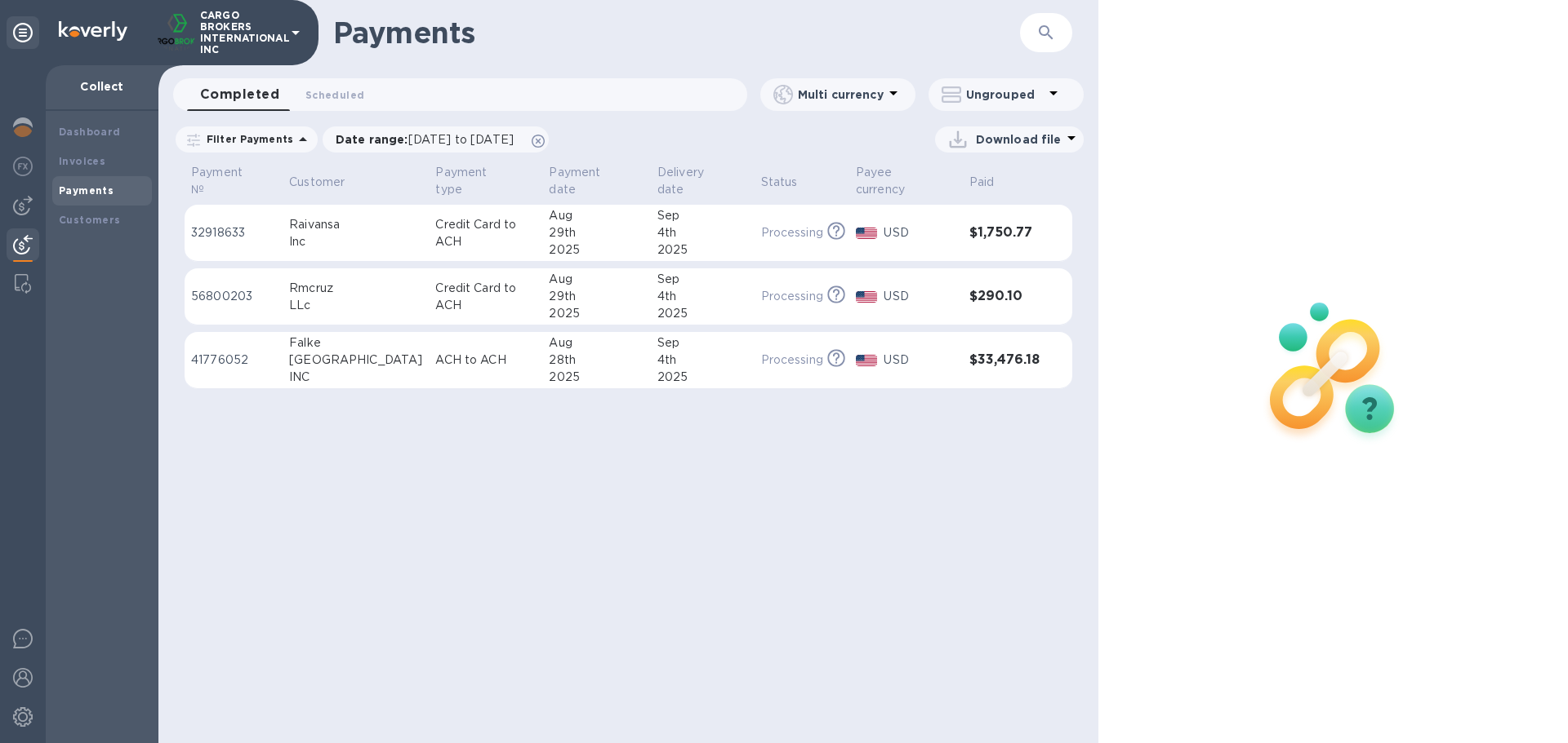
click at [1002, 96] on p "Ungrouped" at bounding box center [1004, 95] width 77 height 17
click at [814, 90] on div at bounding box center [784, 371] width 1568 height 743
click at [813, 91] on p "Multi currency" at bounding box center [840, 95] width 86 height 17
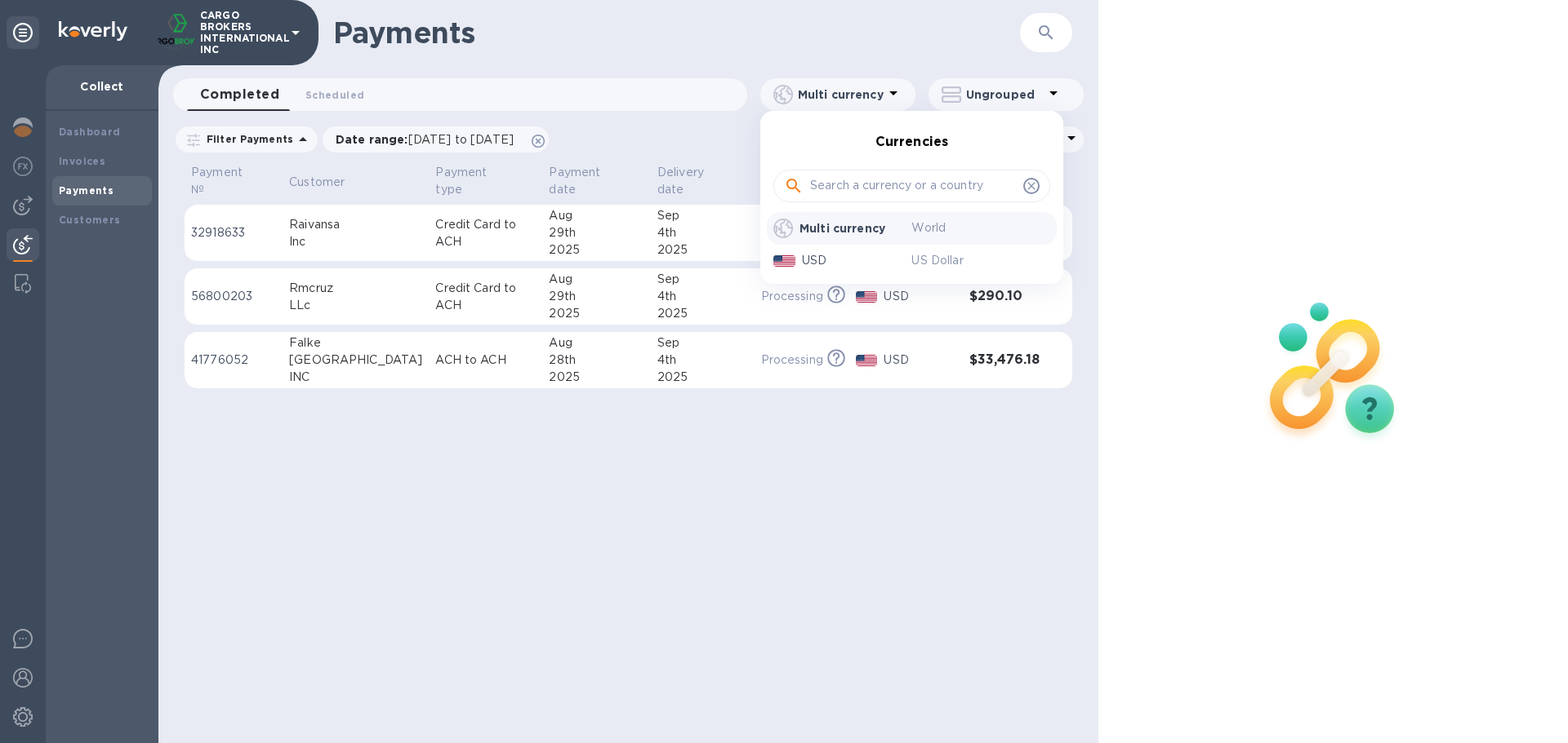
click at [699, 477] on div at bounding box center [784, 371] width 1568 height 743
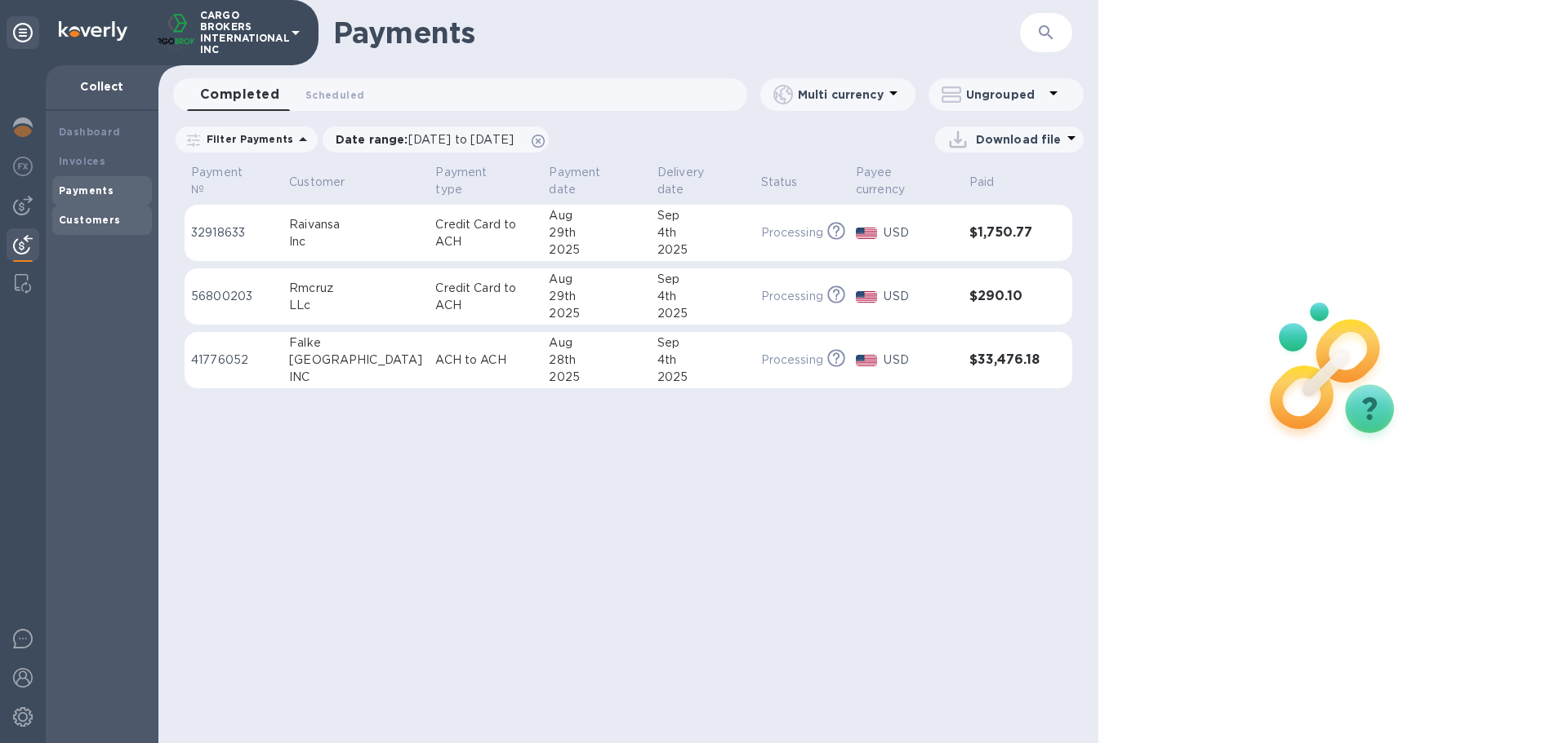
click at [91, 226] on b "Customers" at bounding box center [89, 219] width 62 height 12
